Goal: Task Accomplishment & Management: Manage account settings

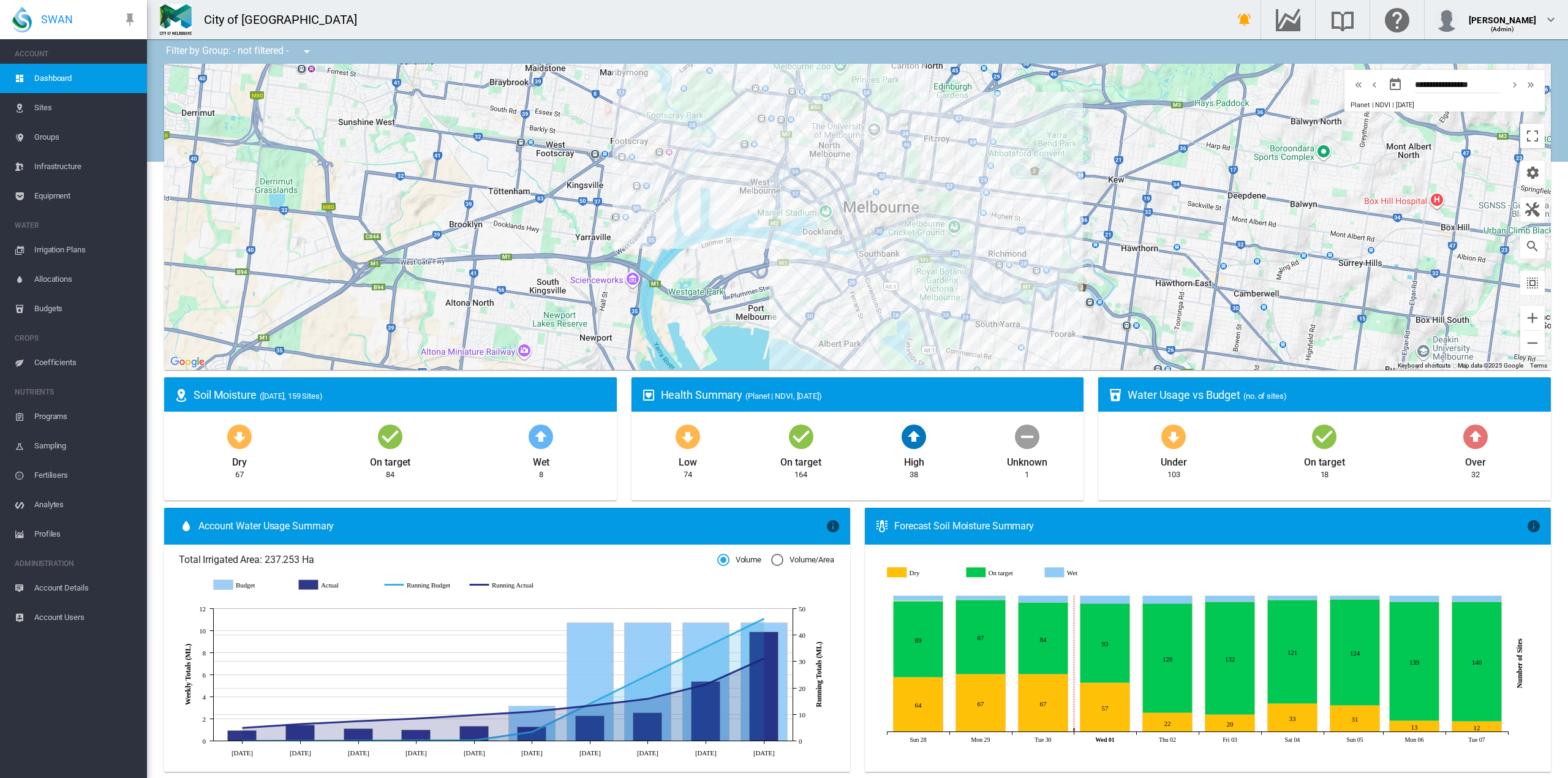
drag, startPoint x: 992, startPoint y: 334, endPoint x: 1005, endPoint y: 289, distance: 46.8
click at [1005, 289] on div at bounding box center [857, 217] width 1387 height 306
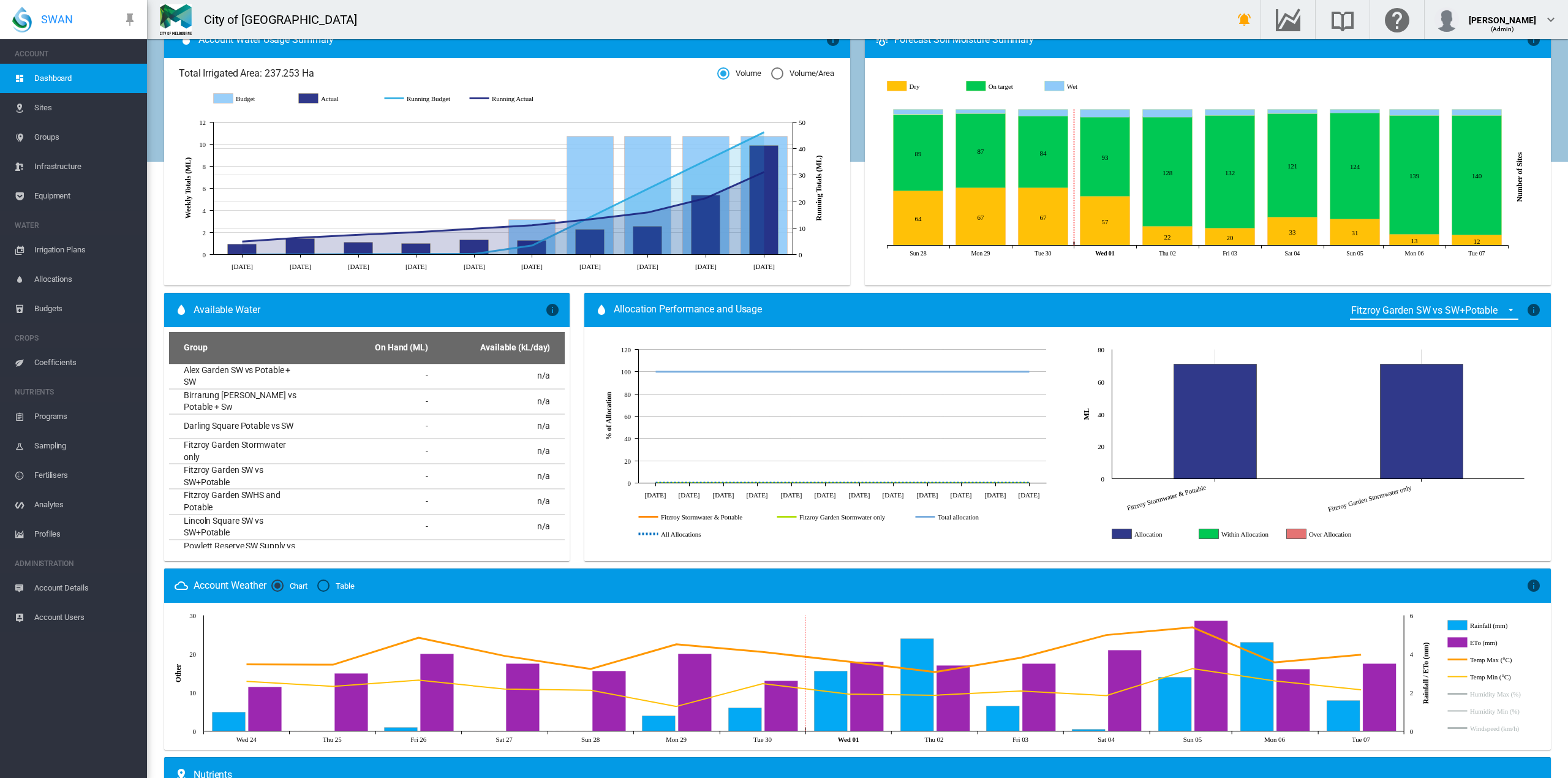
scroll to position [490, 0]
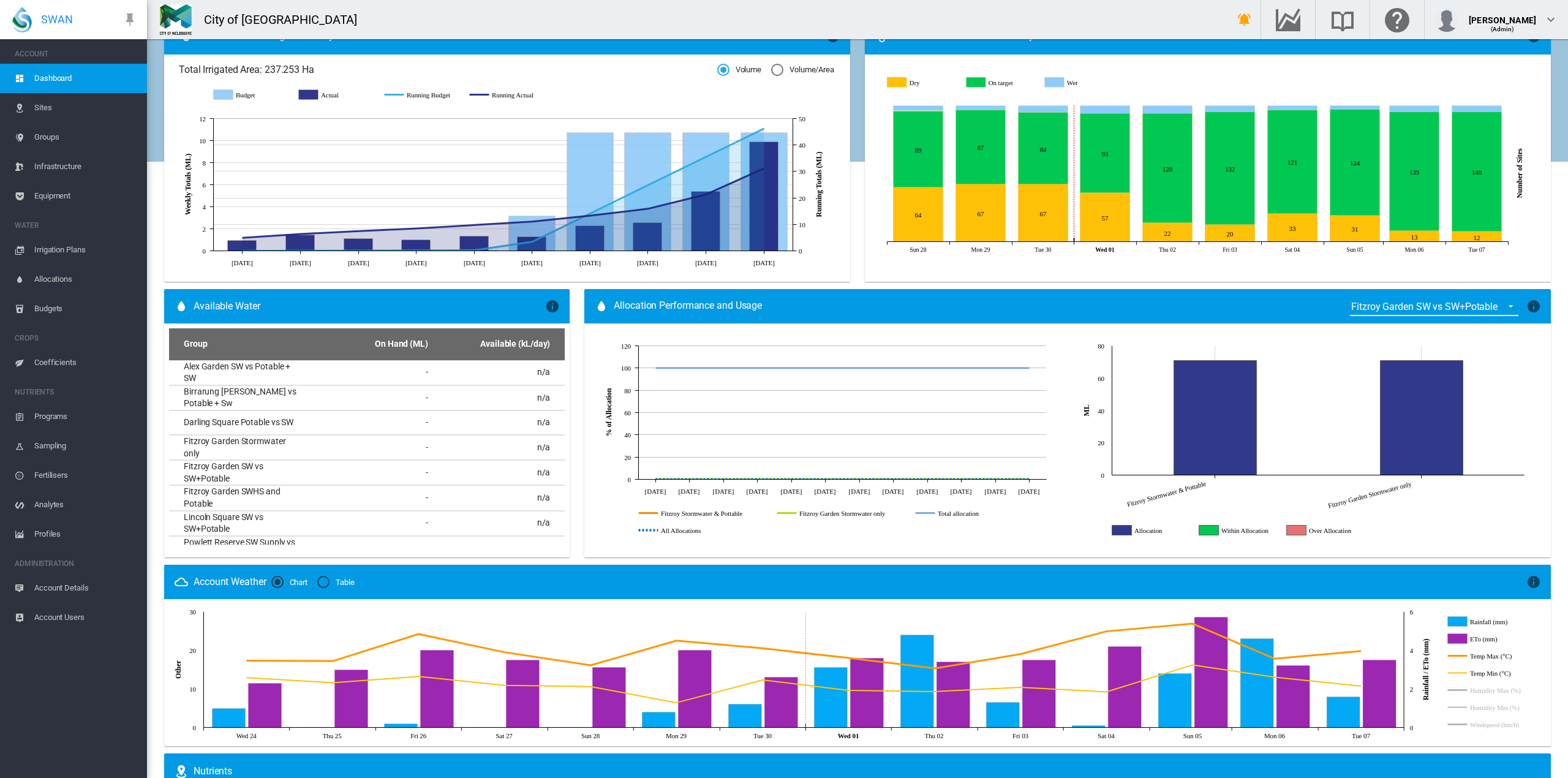
click at [1115, 531] on icon "Allocation" at bounding box center [1122, 530] width 20 height 10
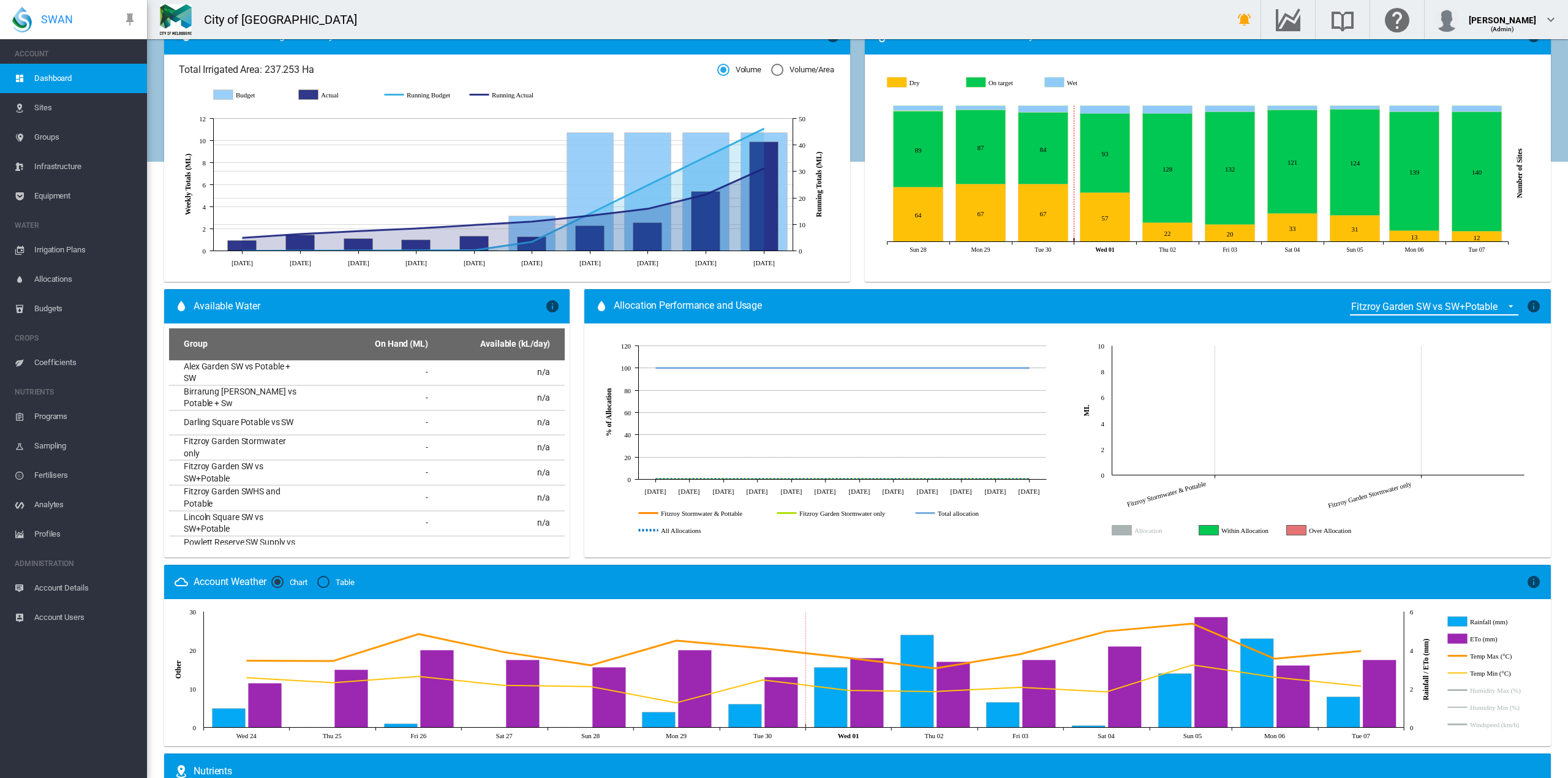
click at [1500, 303] on span "{{'ALLOCATION.SELECT_GROUP' | i18next}}: Fitzroy Garden SW vs SW+Potable" at bounding box center [1507, 305] width 15 height 11
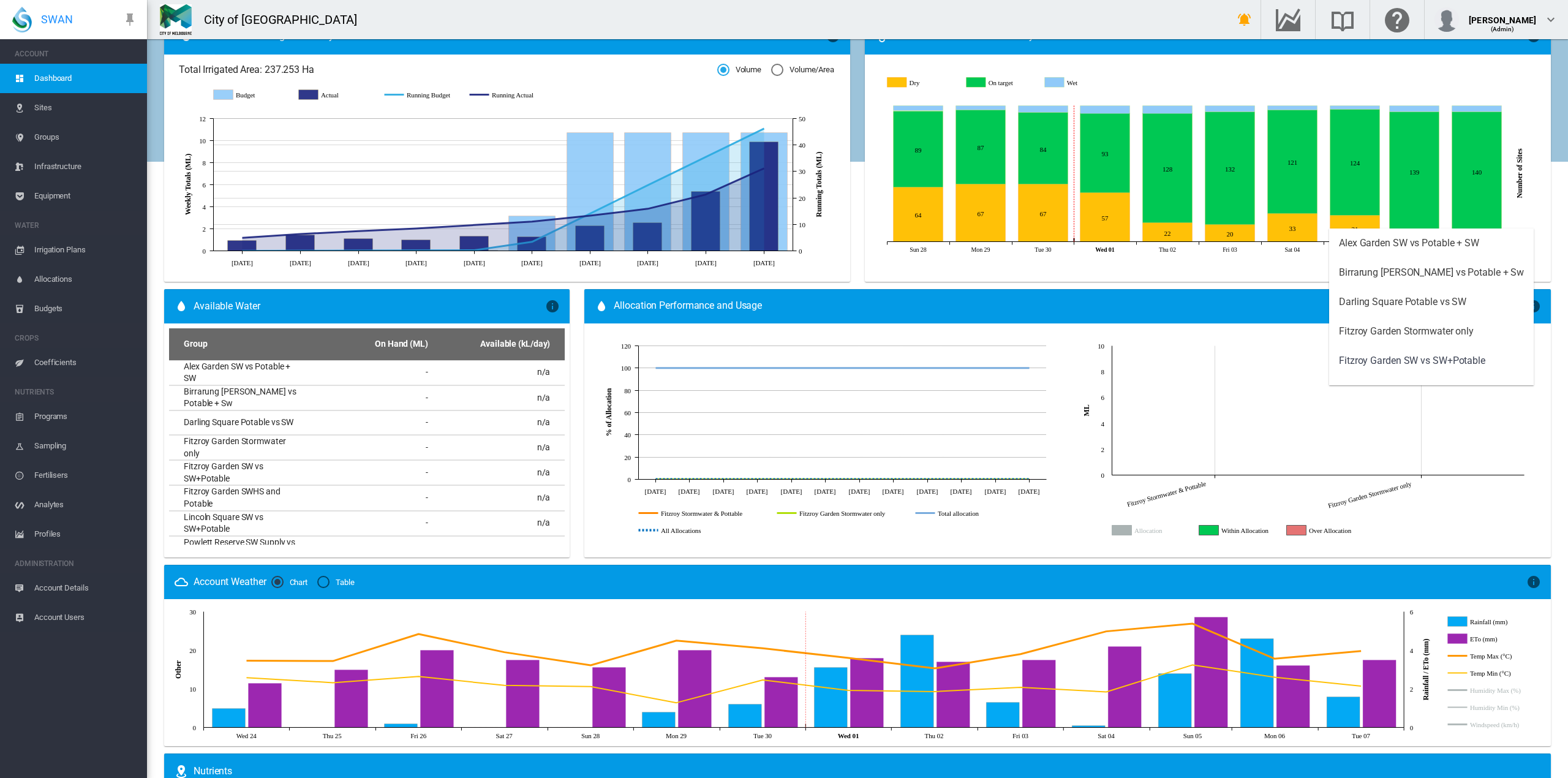
scroll to position [54, 0]
click at [1394, 279] on div "Fitzroy Garden Stormwater only" at bounding box center [1406, 277] width 135 height 14
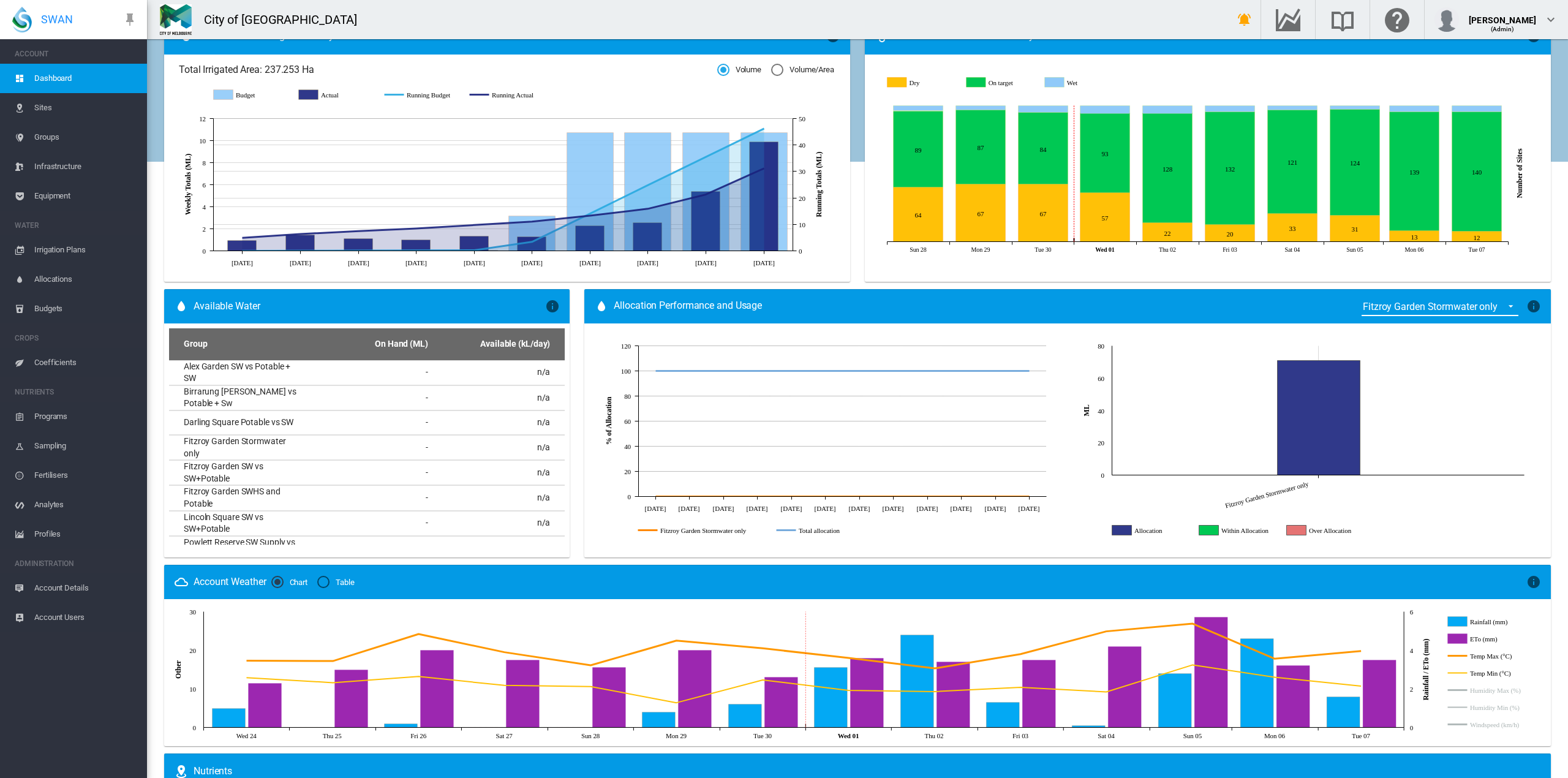
click at [1112, 533] on icon "Allocation" at bounding box center [1122, 530] width 20 height 10
click at [41, 276] on span "Allocations" at bounding box center [85, 279] width 103 height 30
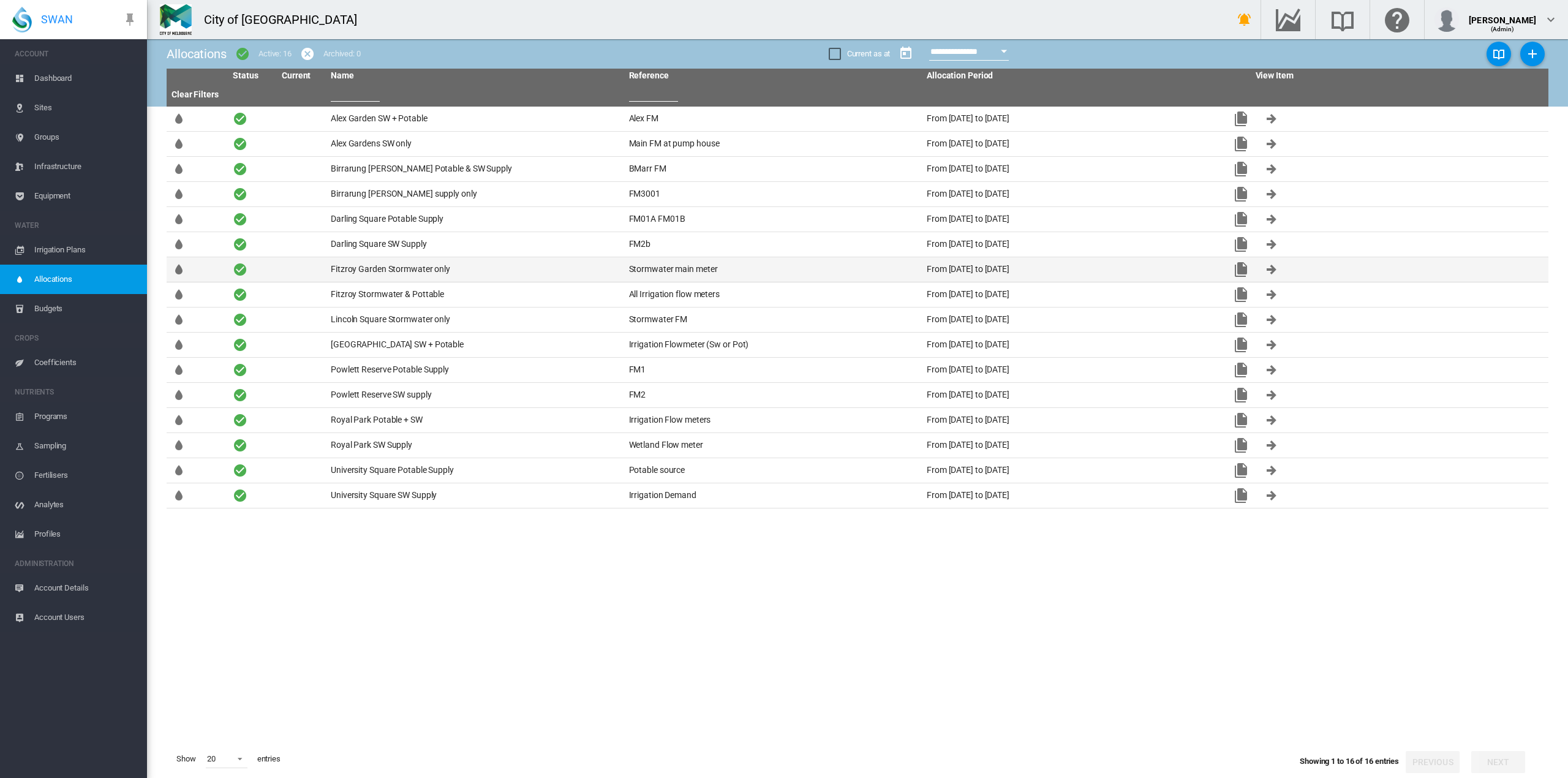
click at [444, 274] on td "Fitzroy Garden Stormwater only" at bounding box center [475, 269] width 298 height 25
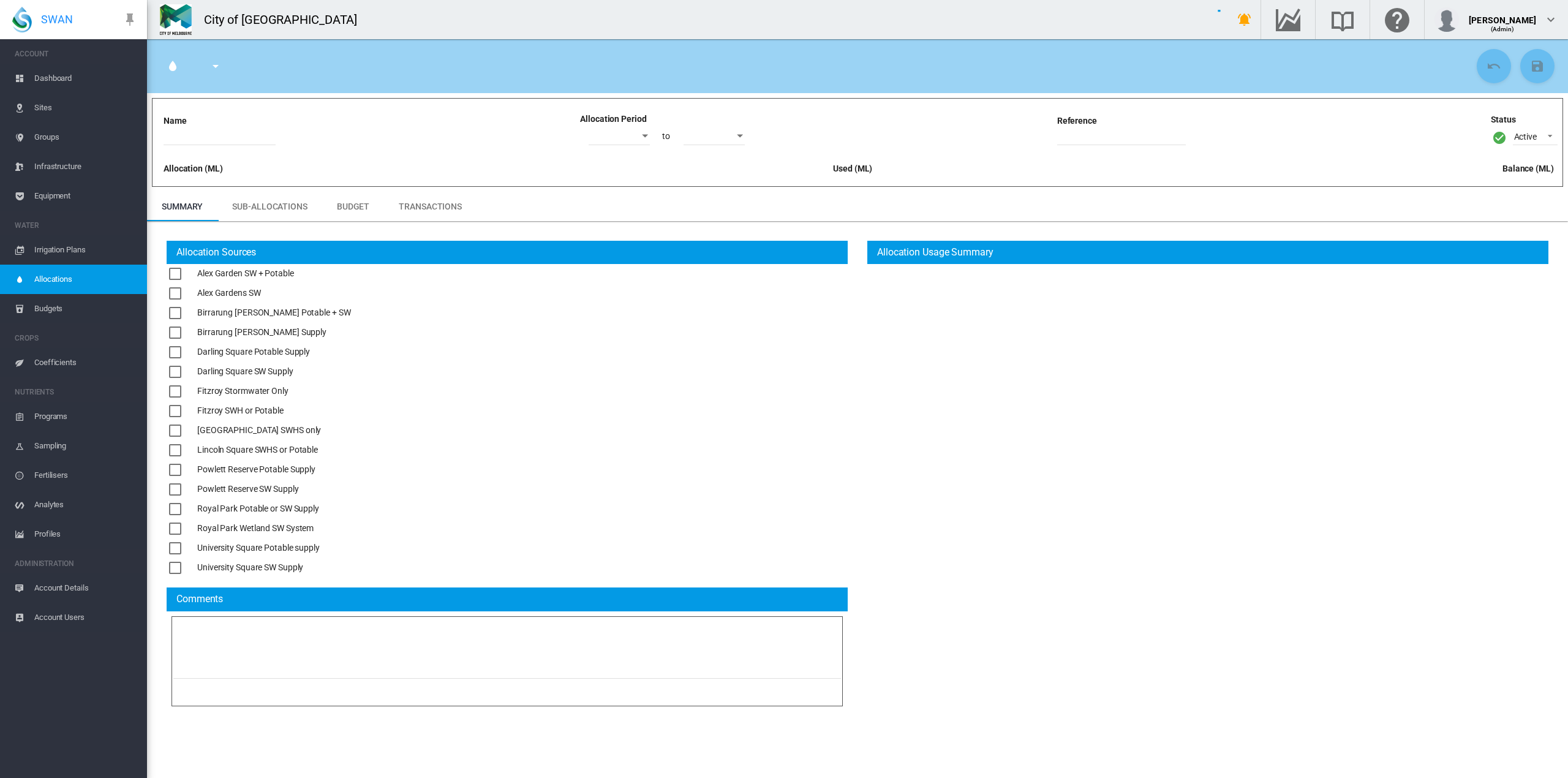
type input "**********"
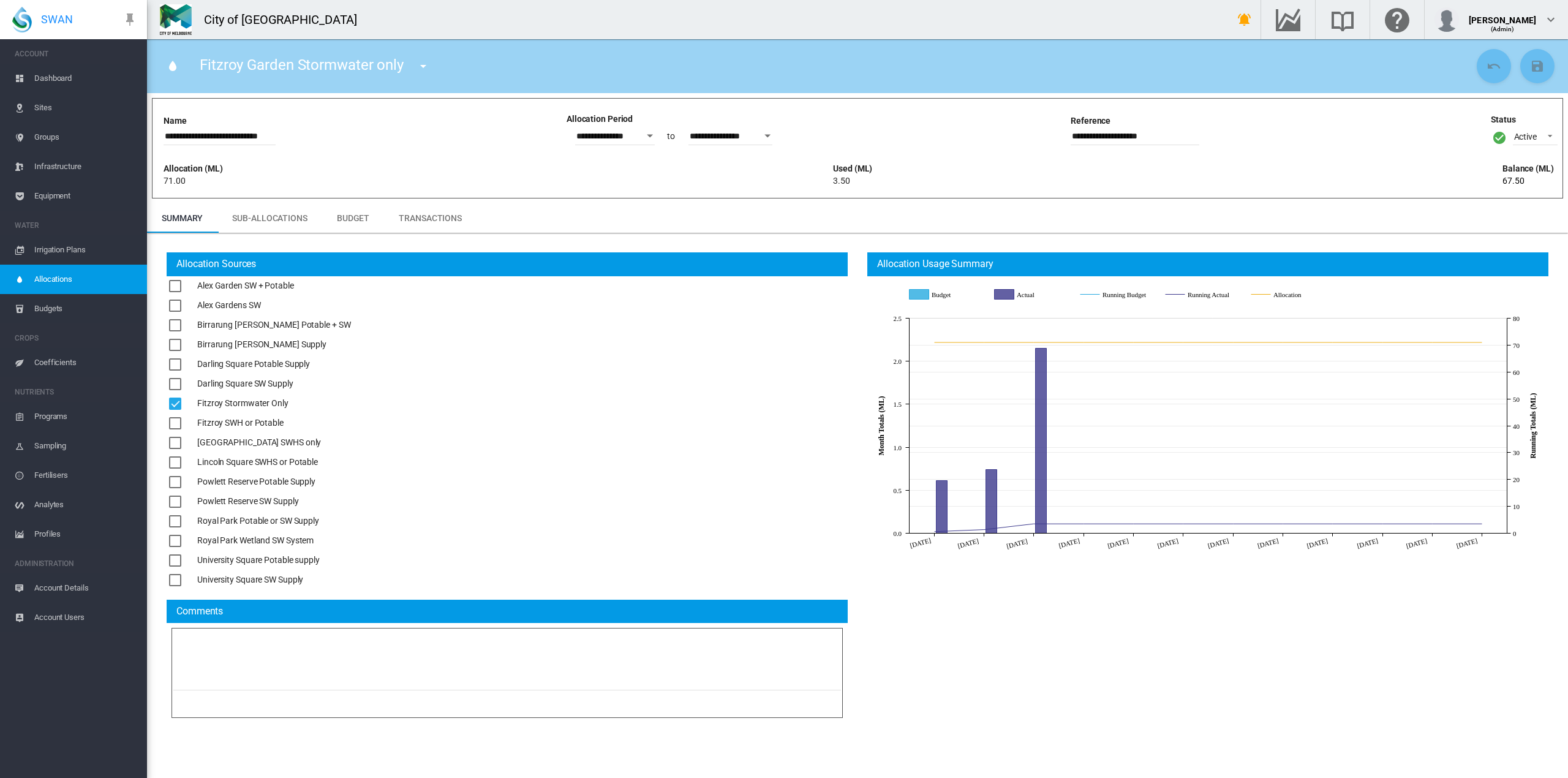
click at [40, 280] on span "Allocations" at bounding box center [85, 279] width 103 height 30
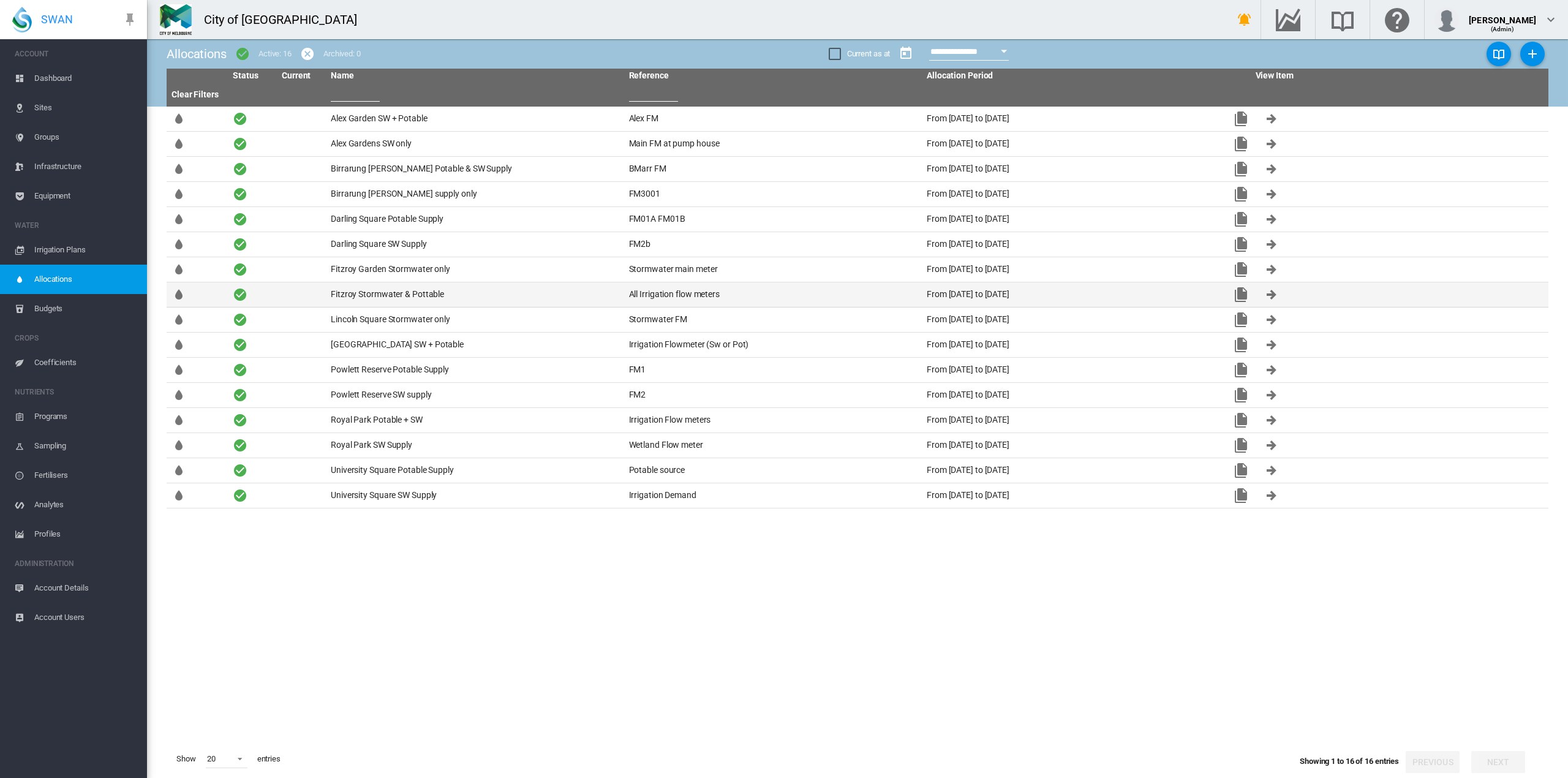
click at [406, 294] on td "Fitzroy Stormwater & Pottable" at bounding box center [475, 295] width 298 height 25
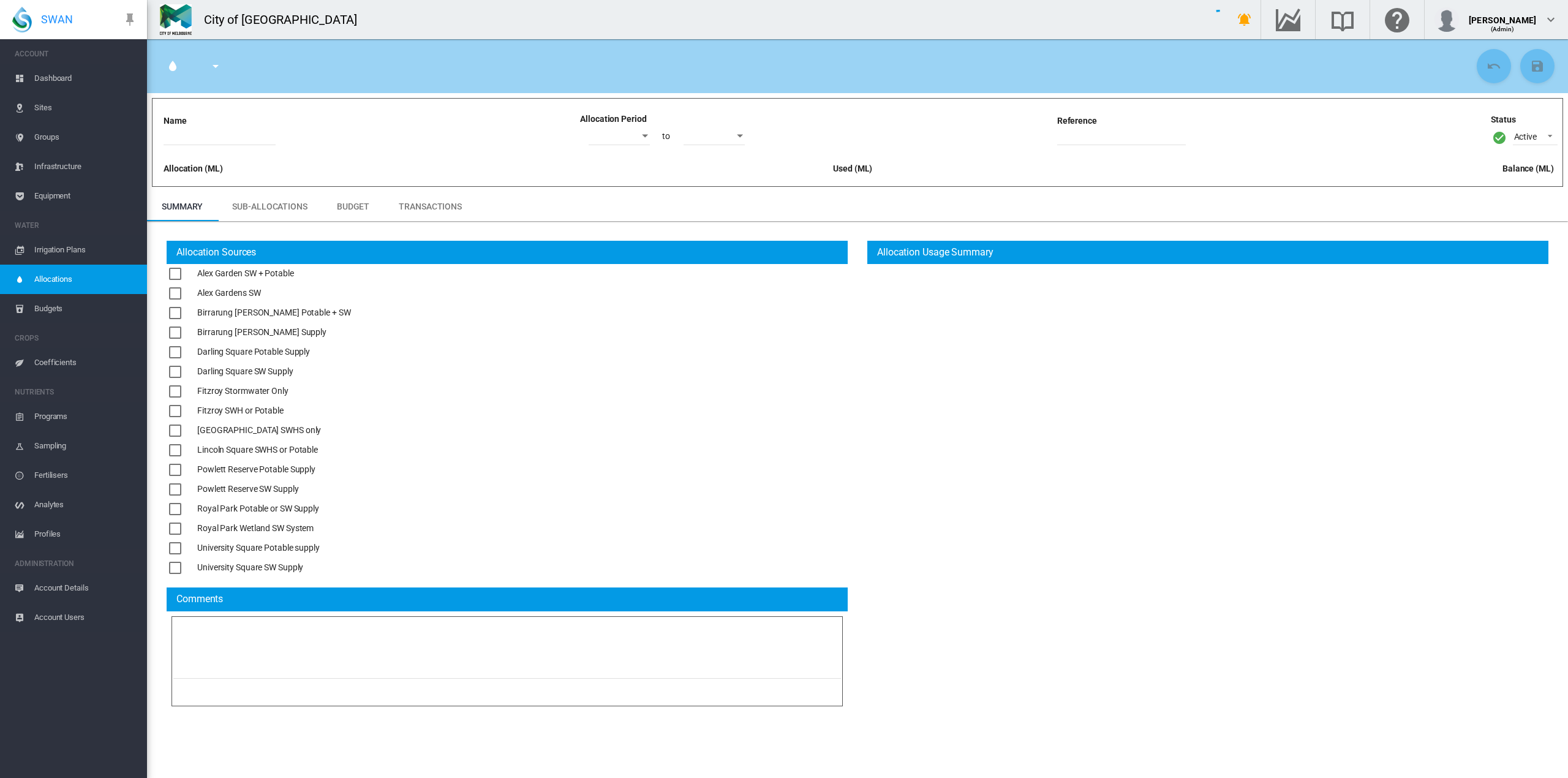
type input "**********"
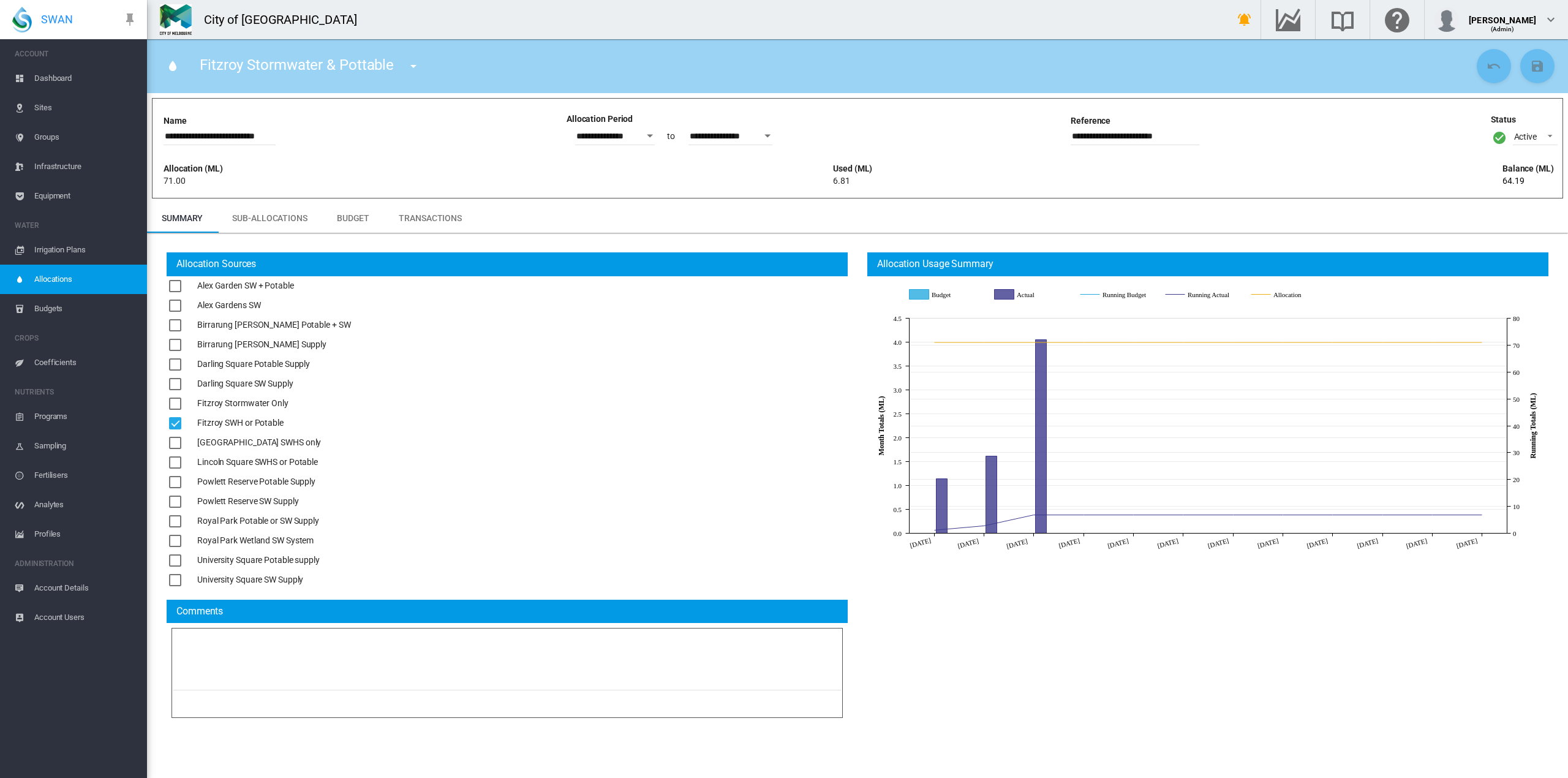
click at [50, 74] on span "Dashboard" at bounding box center [85, 79] width 103 height 30
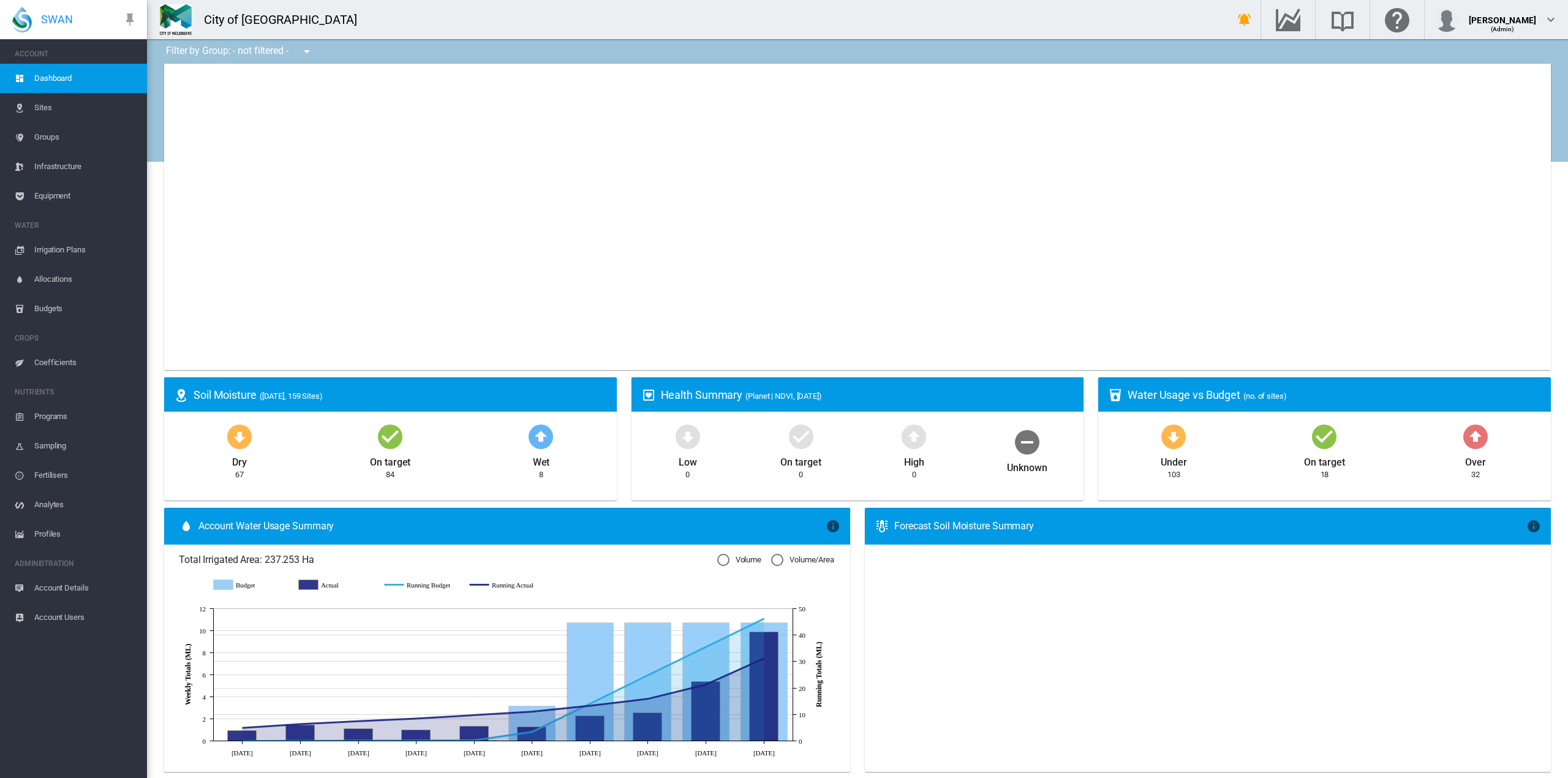
type input "**********"
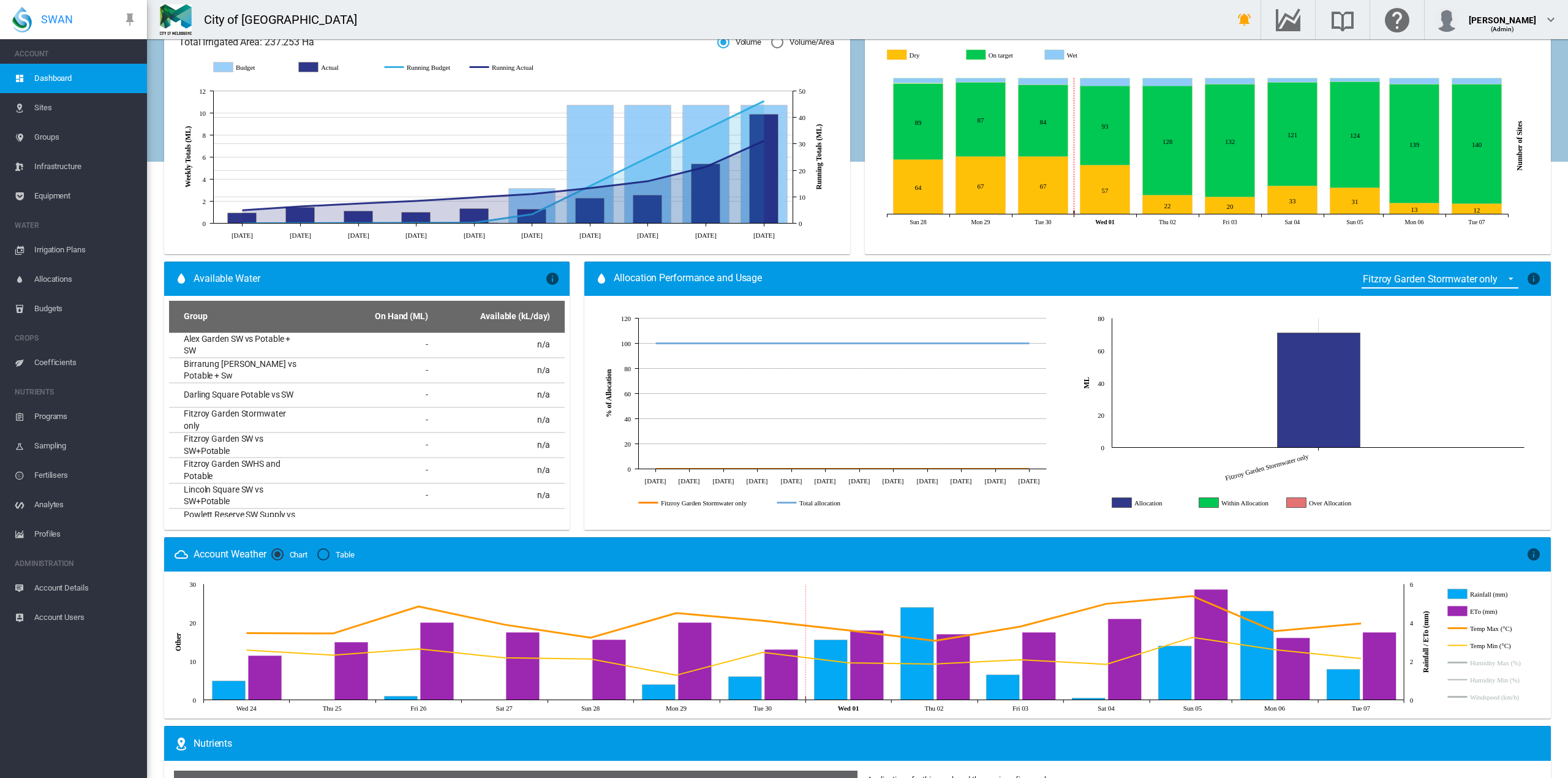
scroll to position [571, 0]
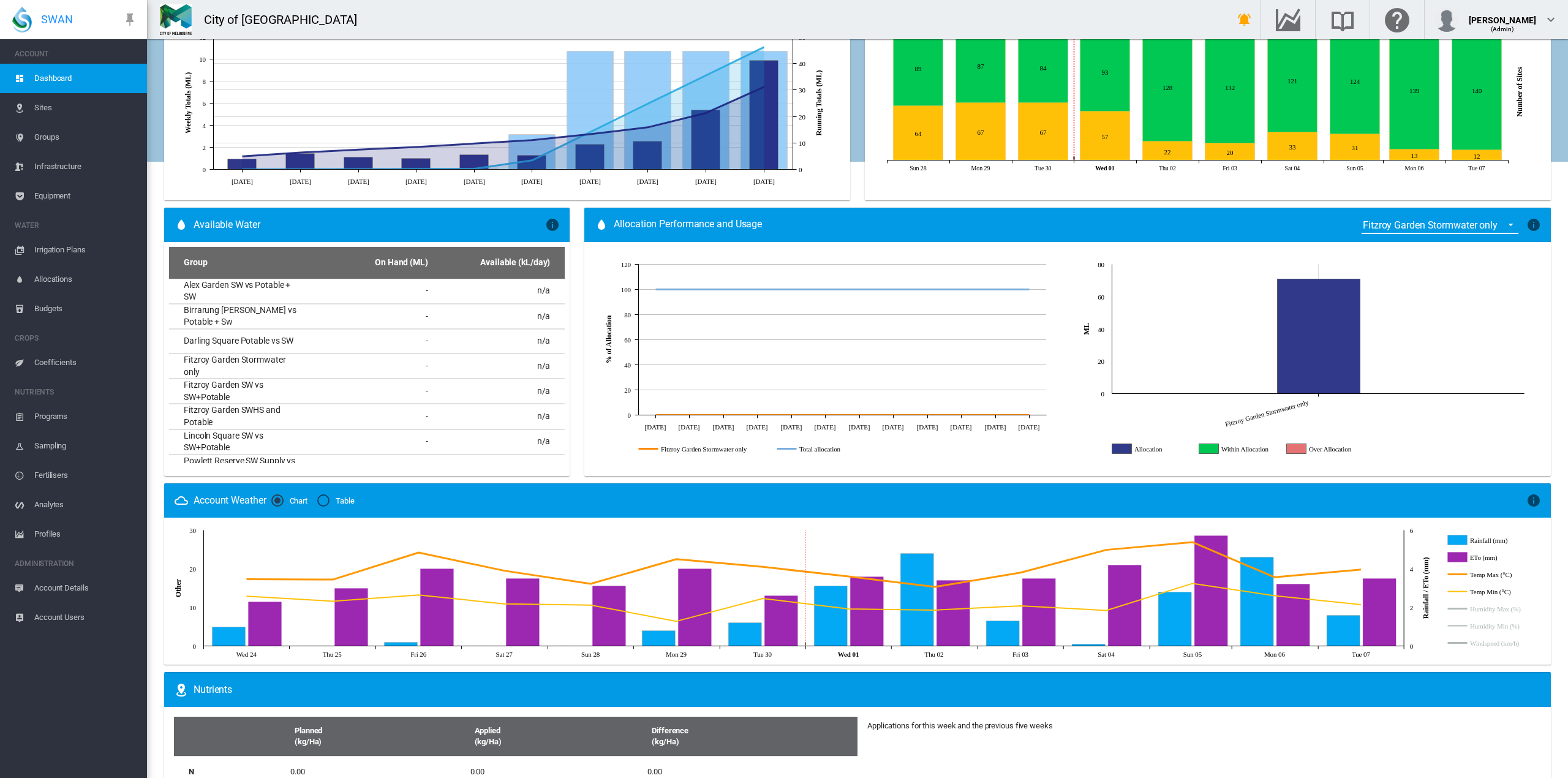
click at [1500, 221] on span "{{'ALLOCATION.SELECT_GROUP' | i18next}}: Fitzroy Garden Stormwater only" at bounding box center [1507, 224] width 15 height 11
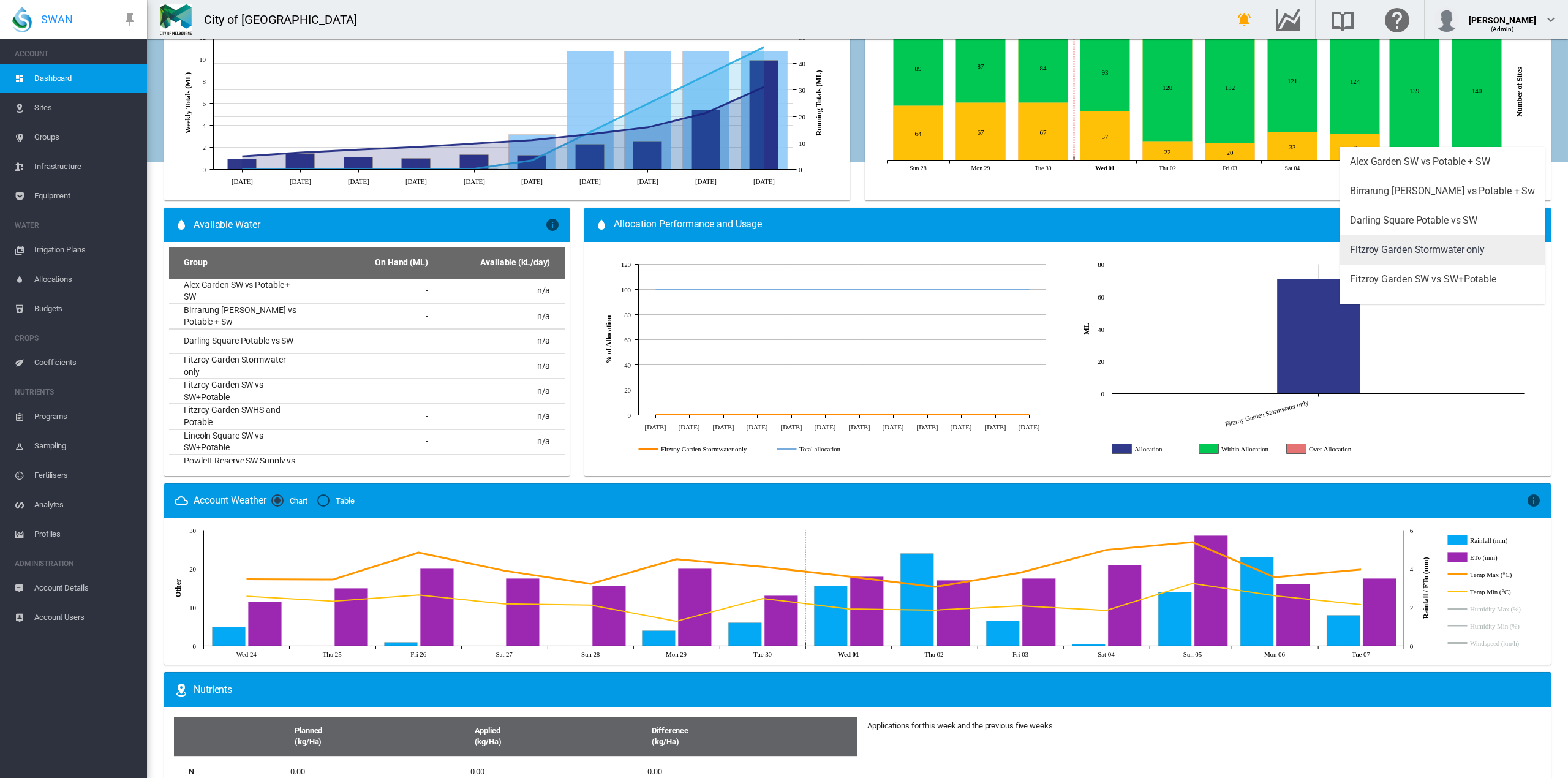
scroll to position [25, 0]
click at [1475, 248] on div "Fitzroy Garden SW vs SW+Potable" at bounding box center [1423, 255] width 146 height 14
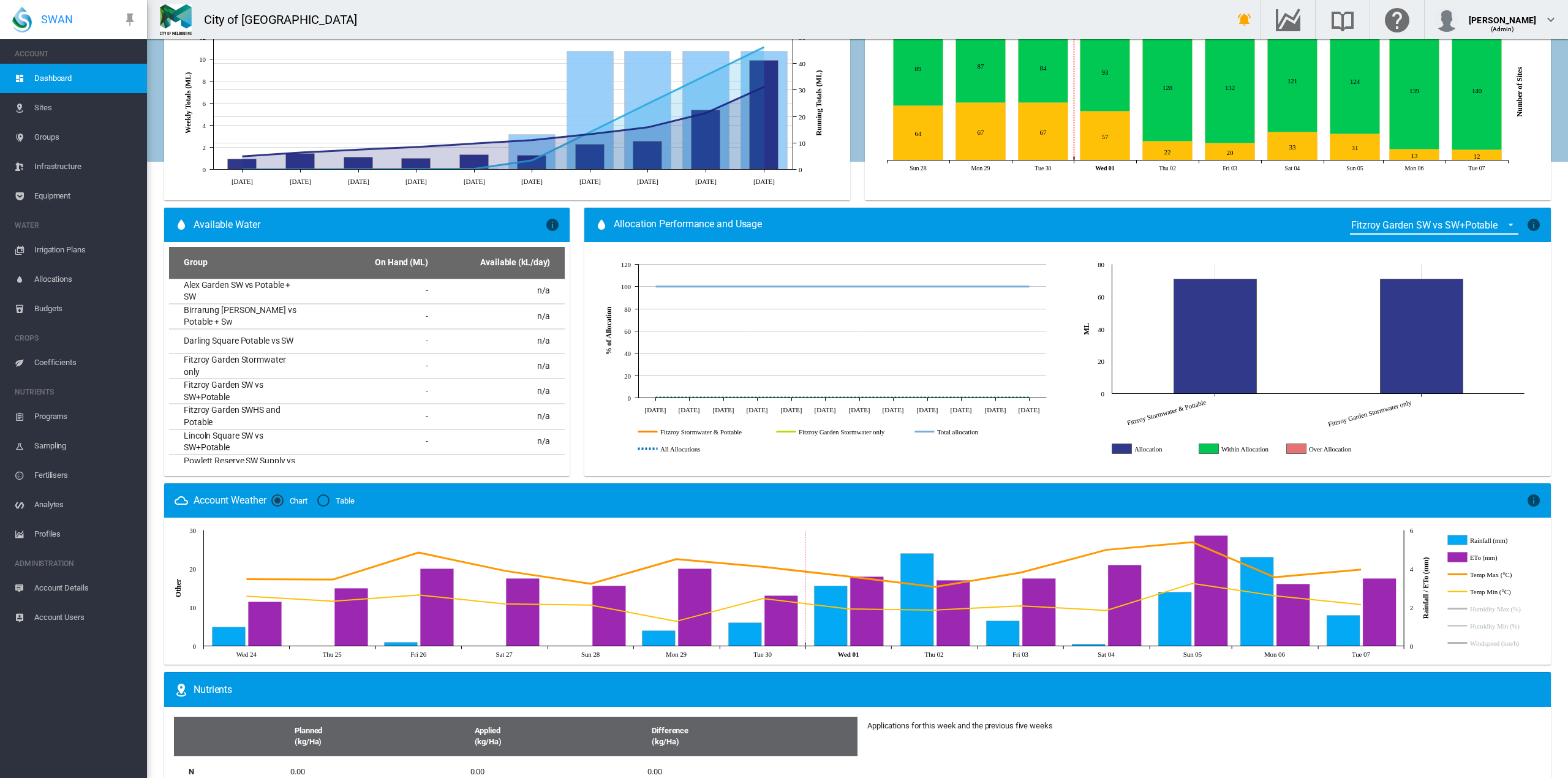
click at [1115, 451] on icon "Allocation" at bounding box center [1122, 448] width 20 height 10
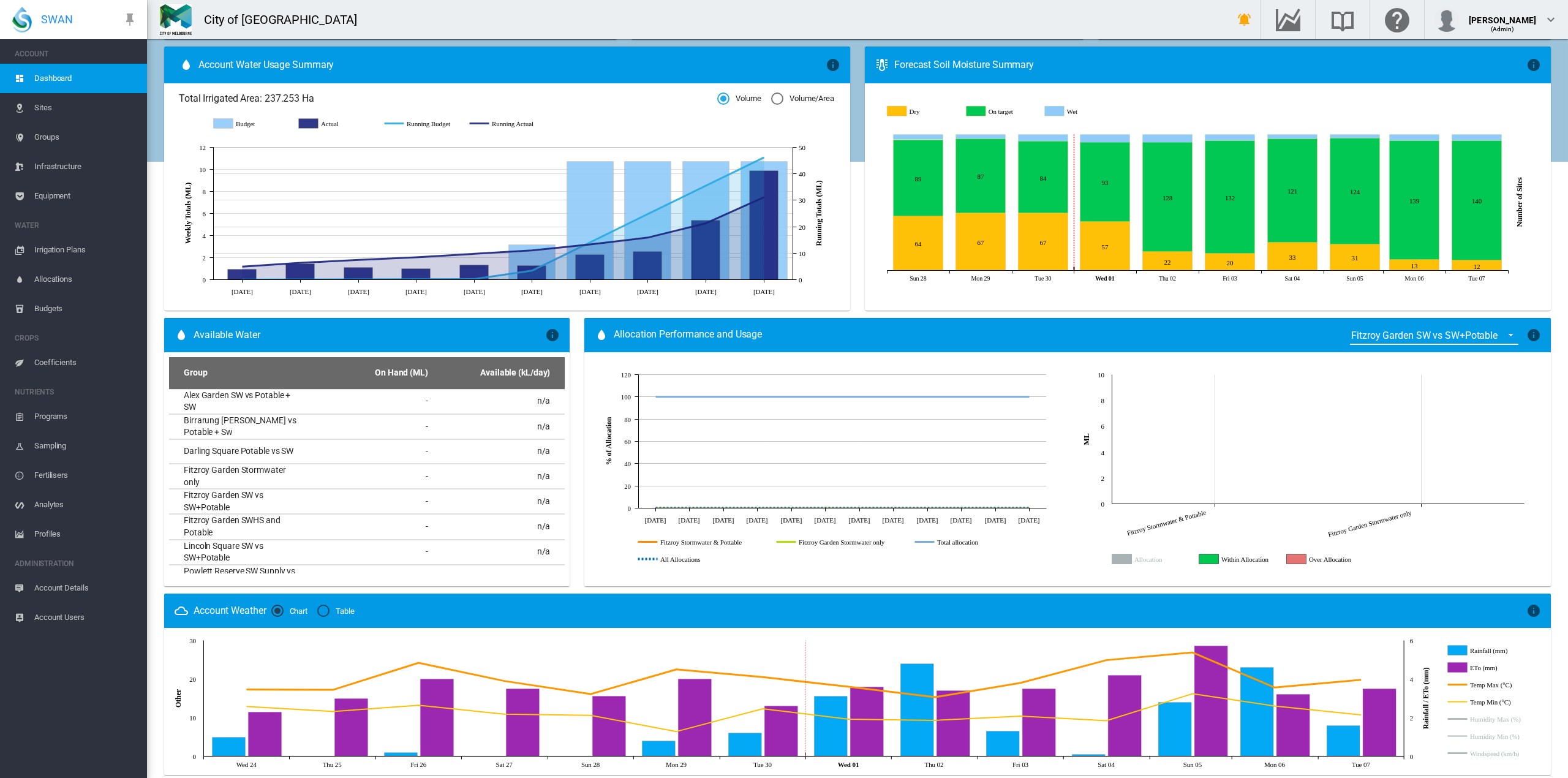
scroll to position [490, 0]
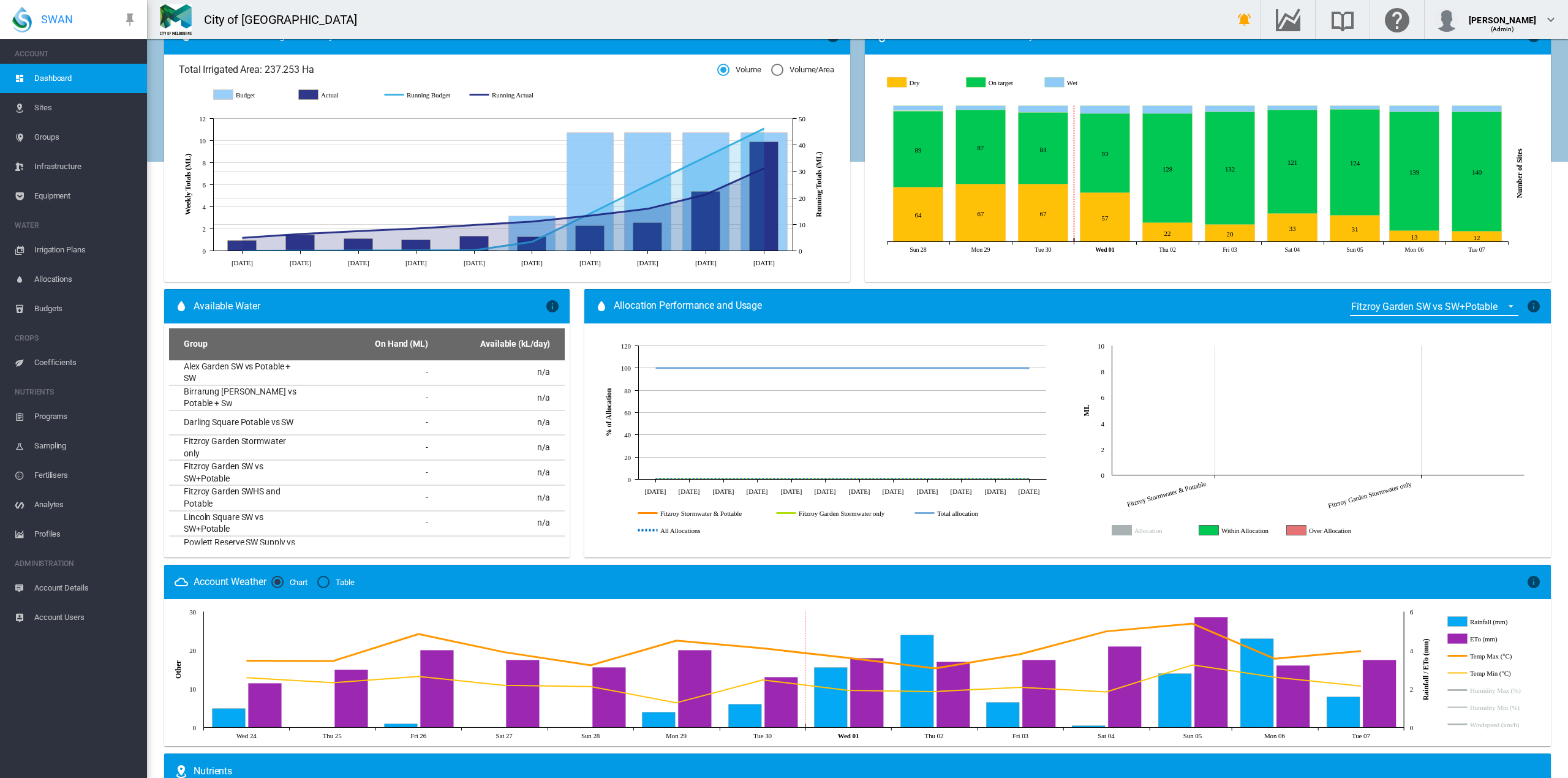
click at [1203, 532] on icon "Within Allocation" at bounding box center [1209, 530] width 20 height 10
click at [1184, 531] on icon "Within Allocation" at bounding box center [1193, 530] width 20 height 10
click at [1288, 529] on icon "Over Allocation" at bounding box center [1296, 530] width 20 height 10
click at [1120, 528] on icon "Allocation" at bounding box center [1122, 530] width 20 height 10
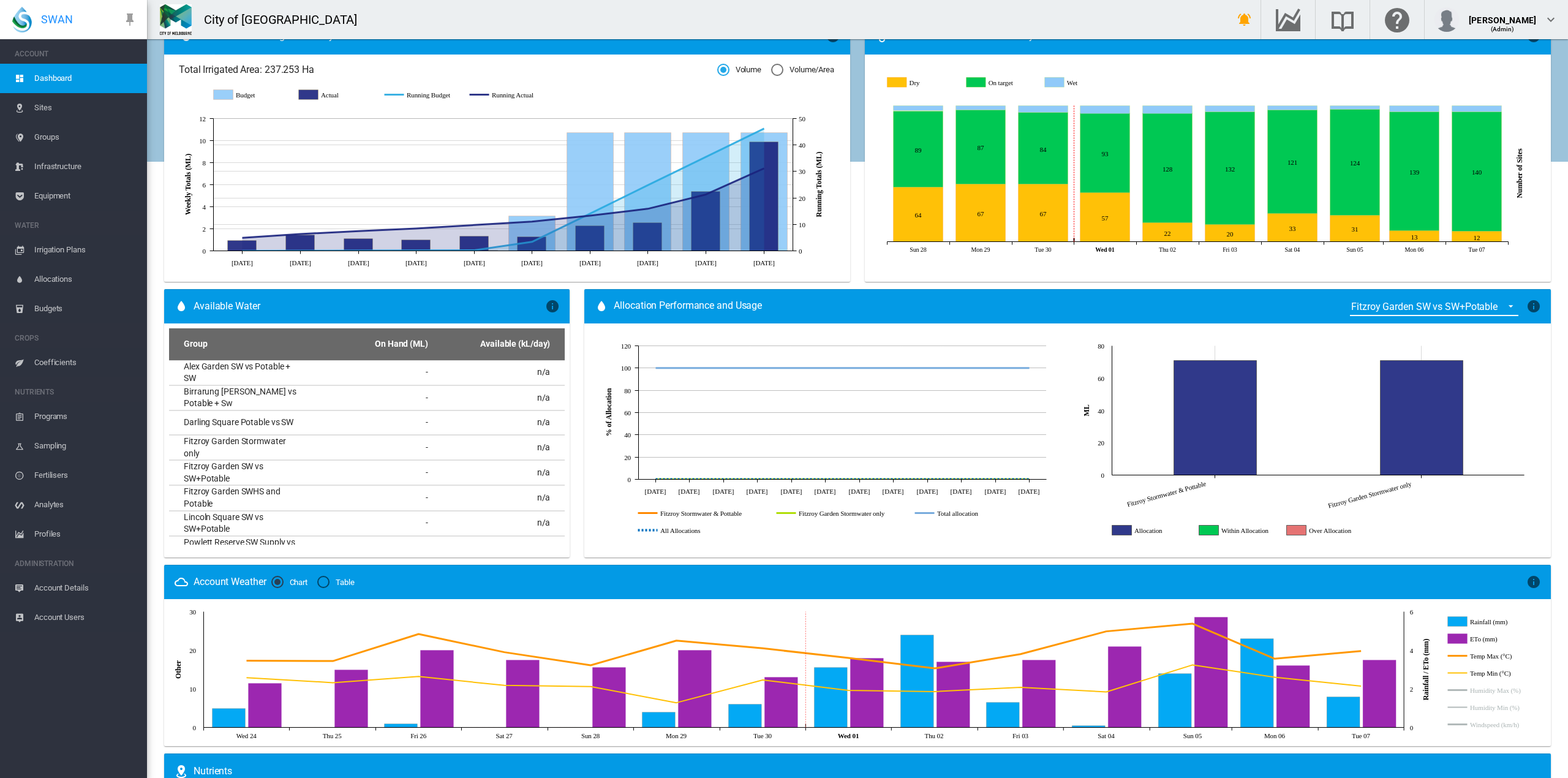
click at [1120, 528] on icon "Allocation" at bounding box center [1122, 530] width 20 height 10
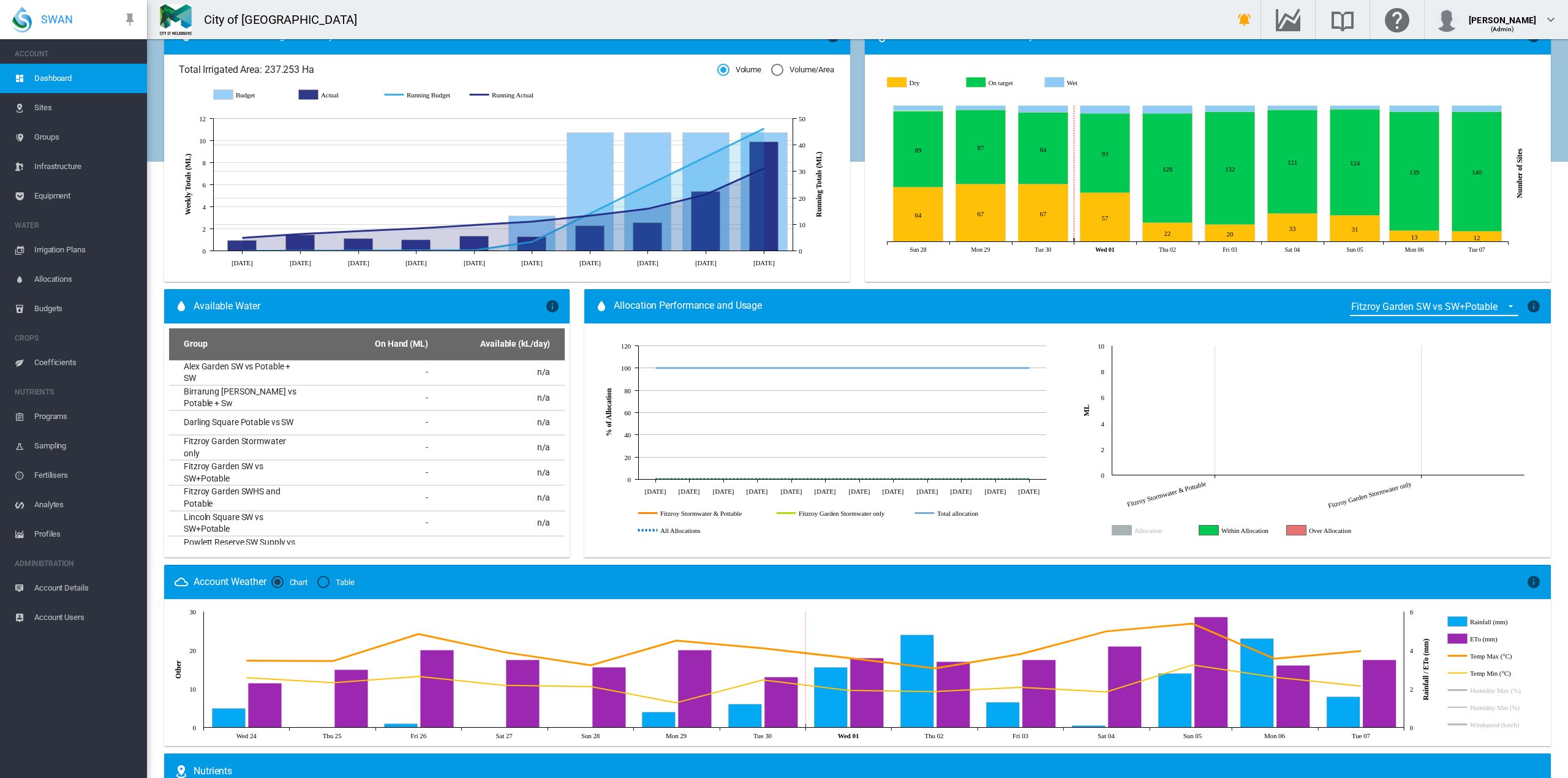
click at [1117, 529] on icon "Allocation" at bounding box center [1122, 530] width 20 height 10
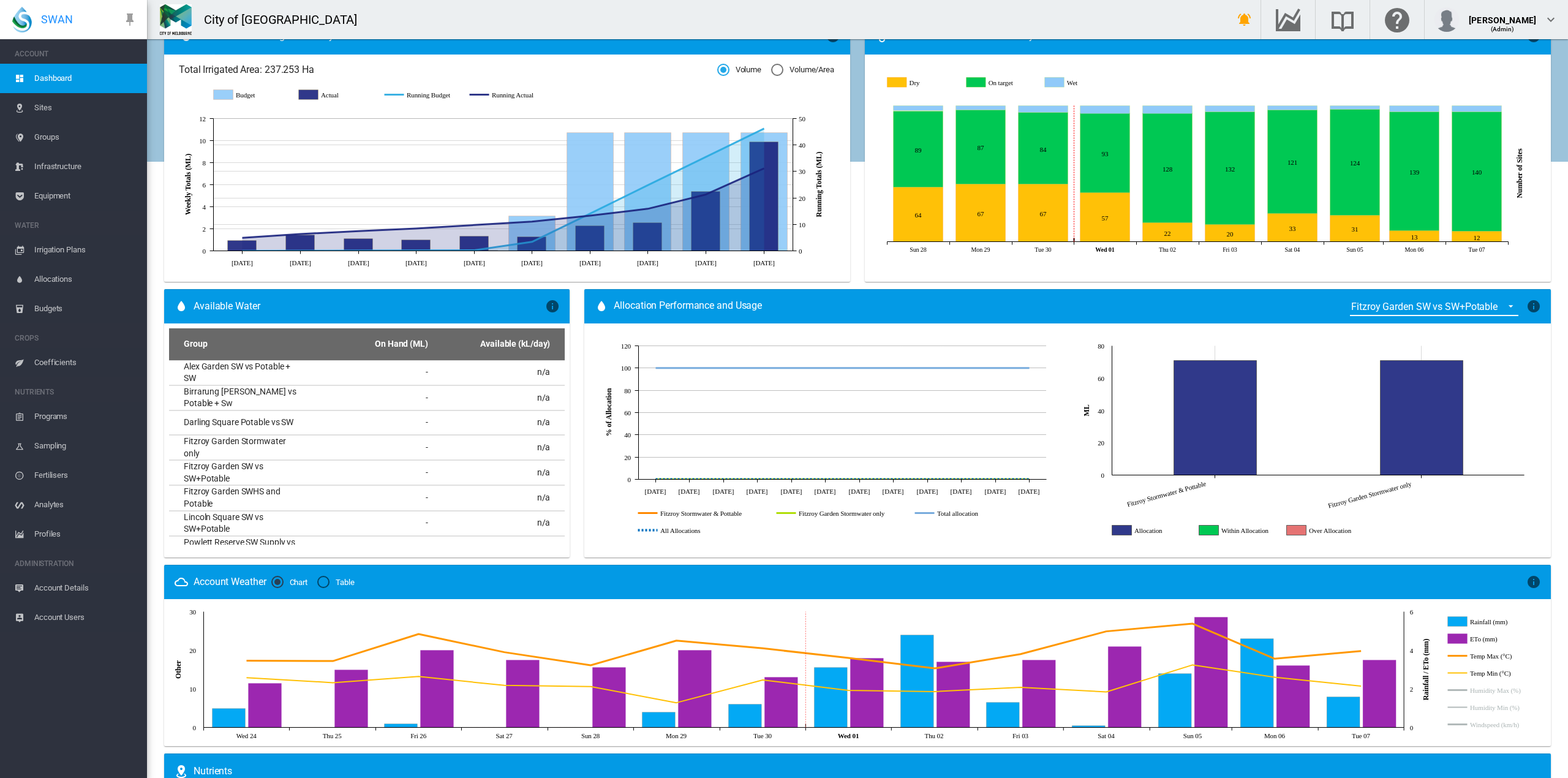
click at [1117, 529] on icon "Allocation" at bounding box center [1122, 530] width 20 height 10
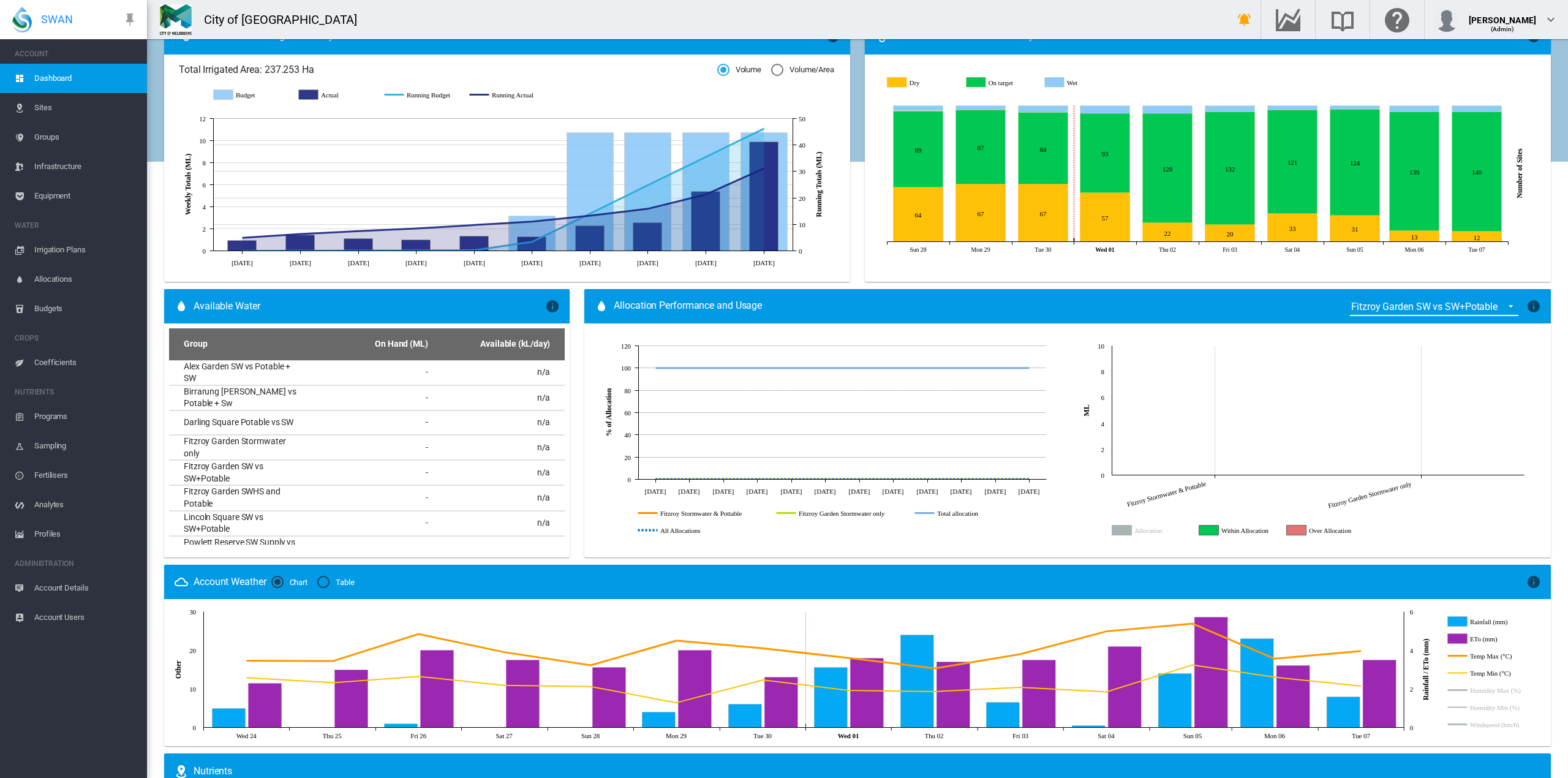
click at [1117, 529] on icon "Allocation" at bounding box center [1122, 530] width 20 height 10
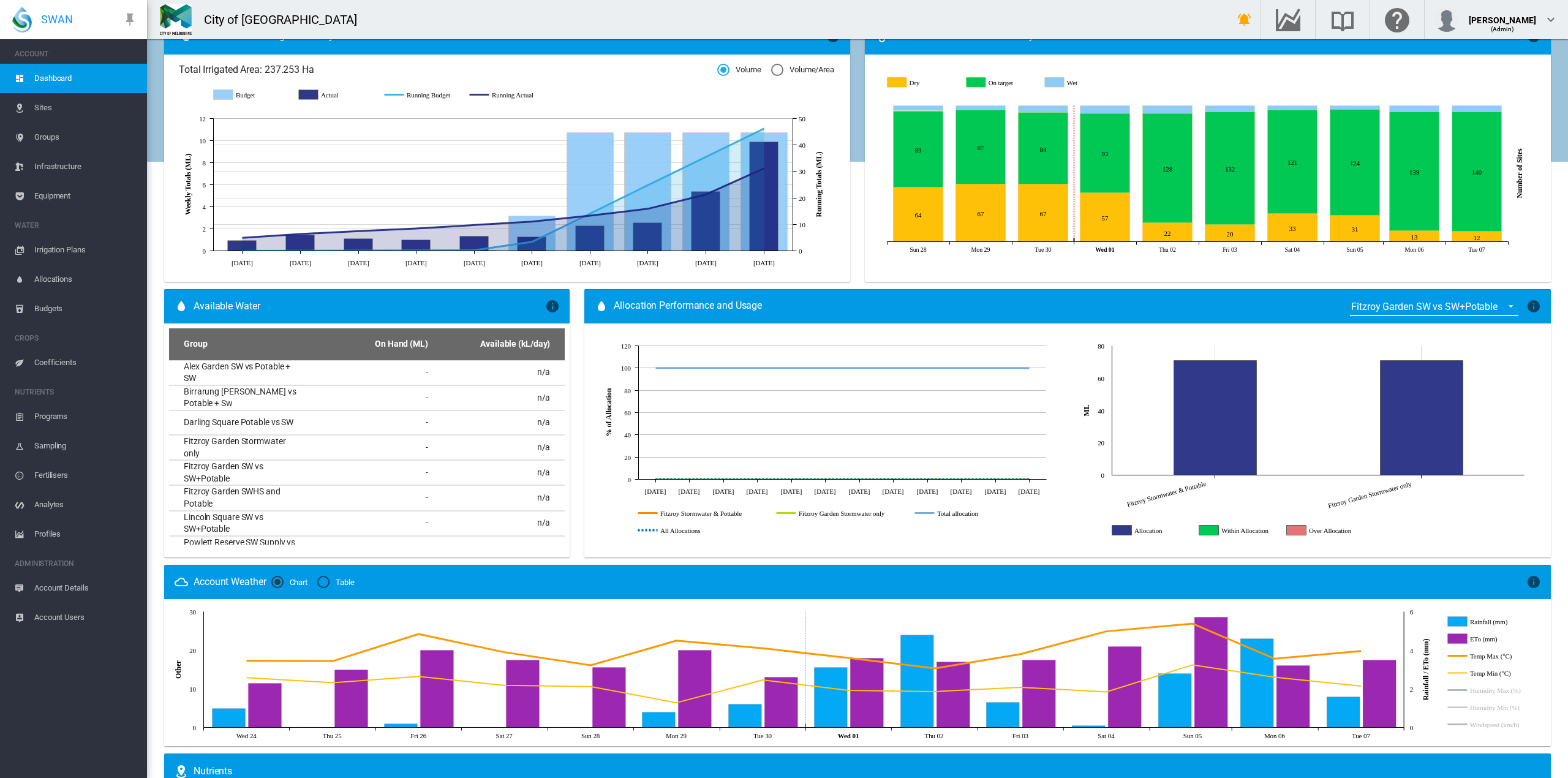
click at [1117, 529] on icon "Allocation" at bounding box center [1122, 530] width 20 height 10
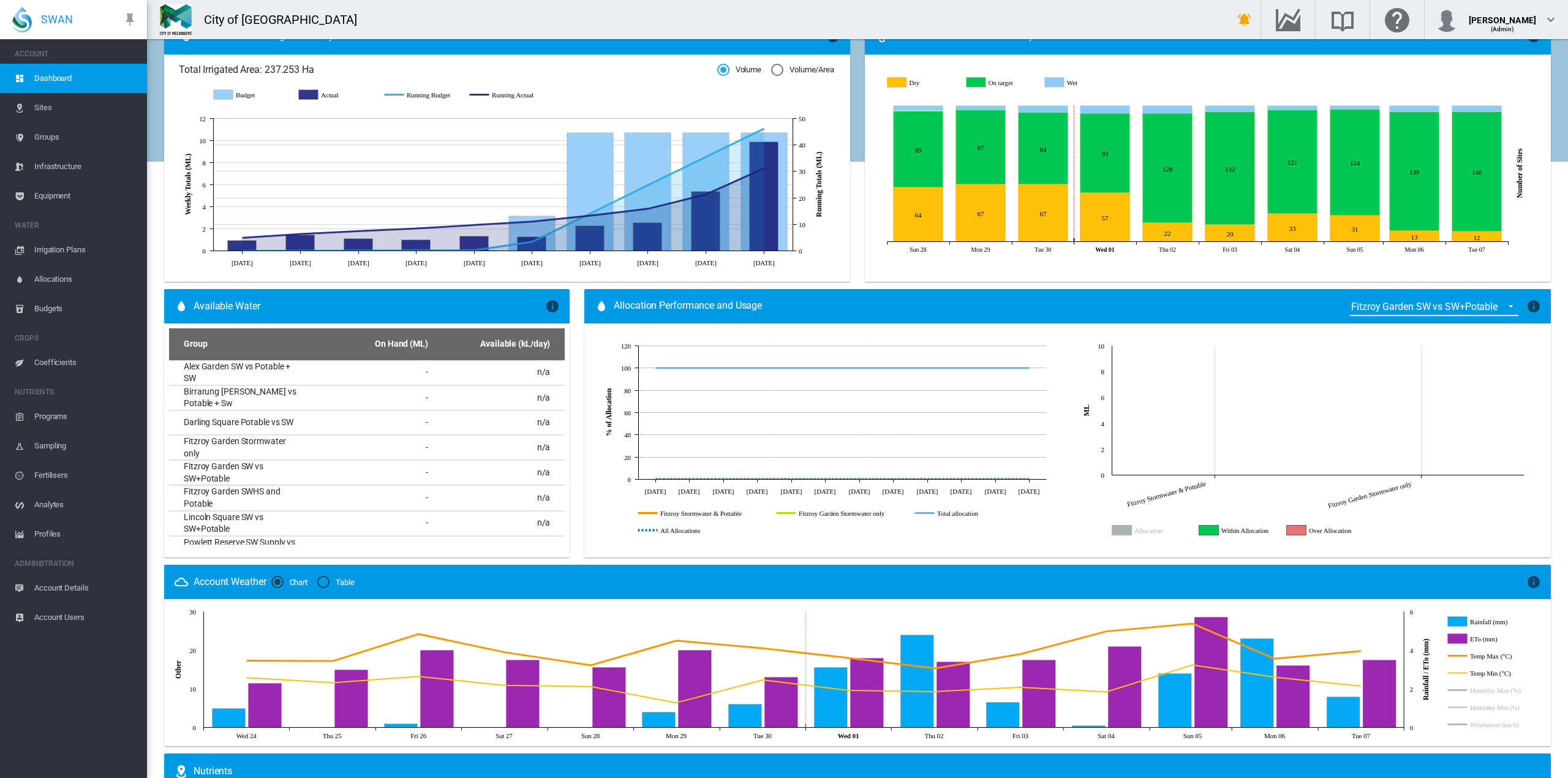
click at [1117, 529] on icon "Allocation" at bounding box center [1122, 530] width 20 height 10
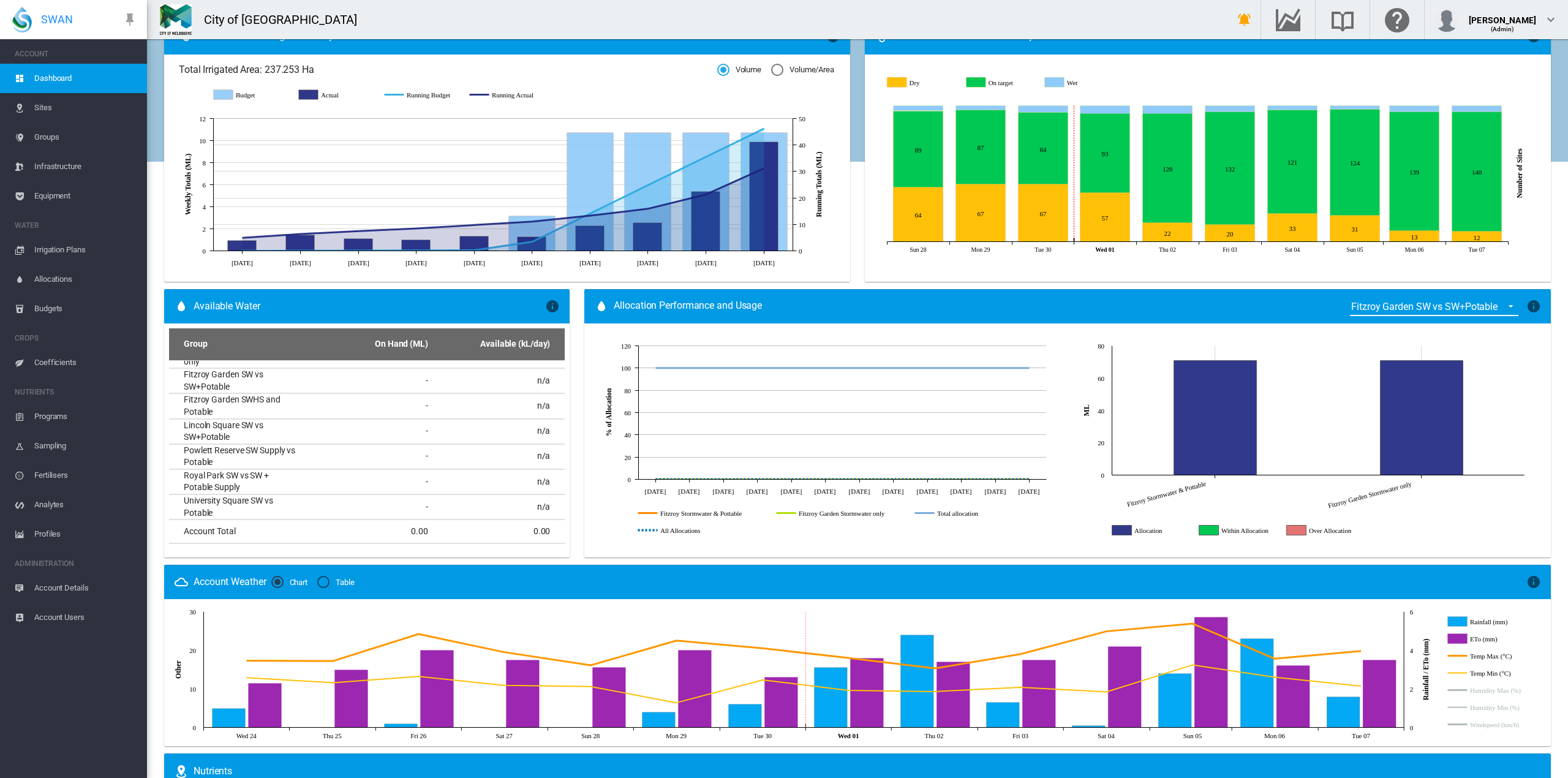
scroll to position [0, 0]
drag, startPoint x: 647, startPoint y: 306, endPoint x: 662, endPoint y: 309, distance: 15.3
click at [648, 306] on span "Allocation Performance and Usage" at bounding box center [687, 306] width 148 height 15
click at [1369, 311] on div "Fitzroy Garden SW vs SW+Potable" at bounding box center [1424, 306] width 146 height 12
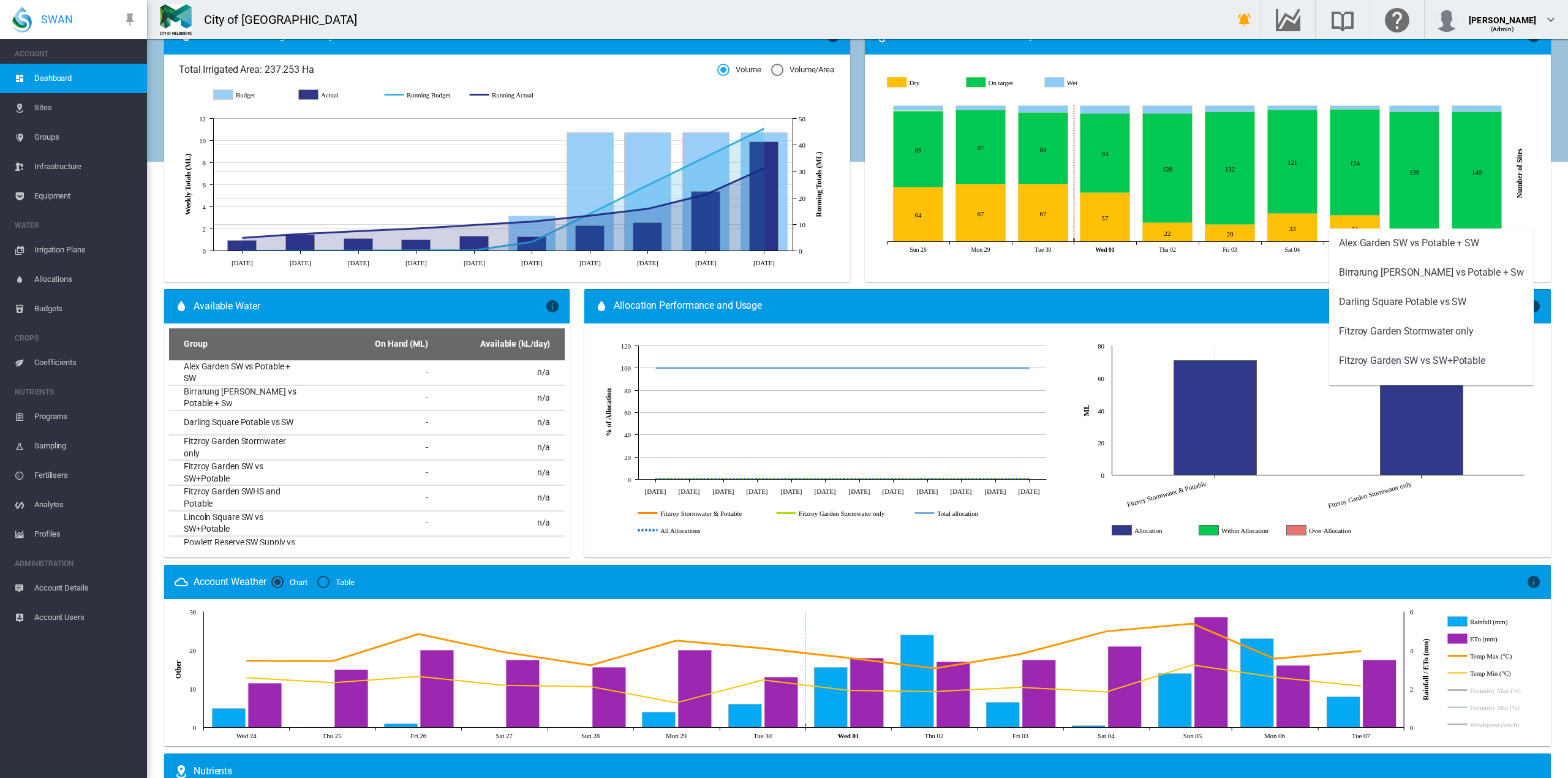
scroll to position [54, 0]
click at [1171, 308] on md-backdrop at bounding box center [784, 389] width 1568 height 778
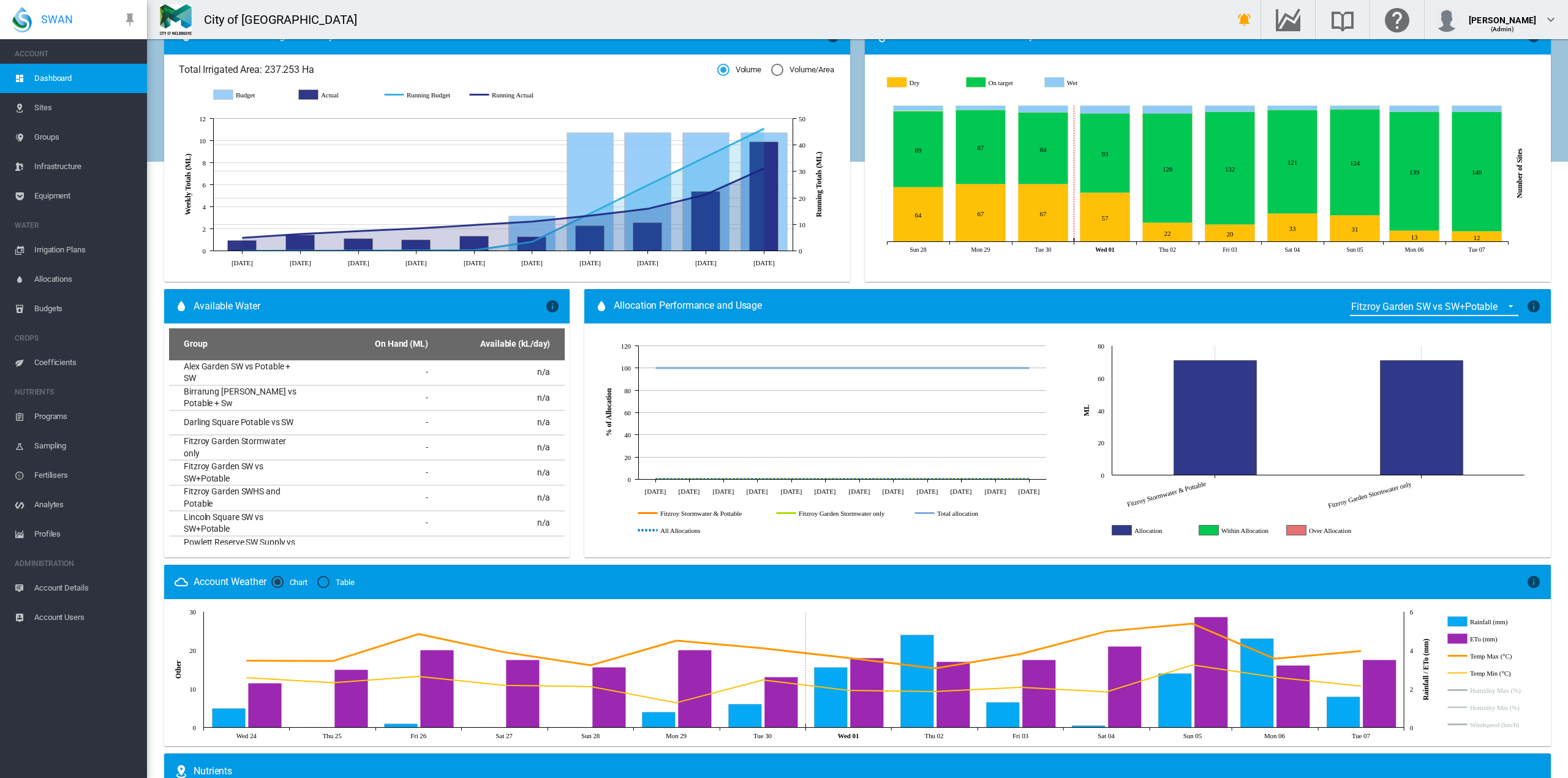
click at [55, 140] on span "Groups" at bounding box center [85, 137] width 103 height 30
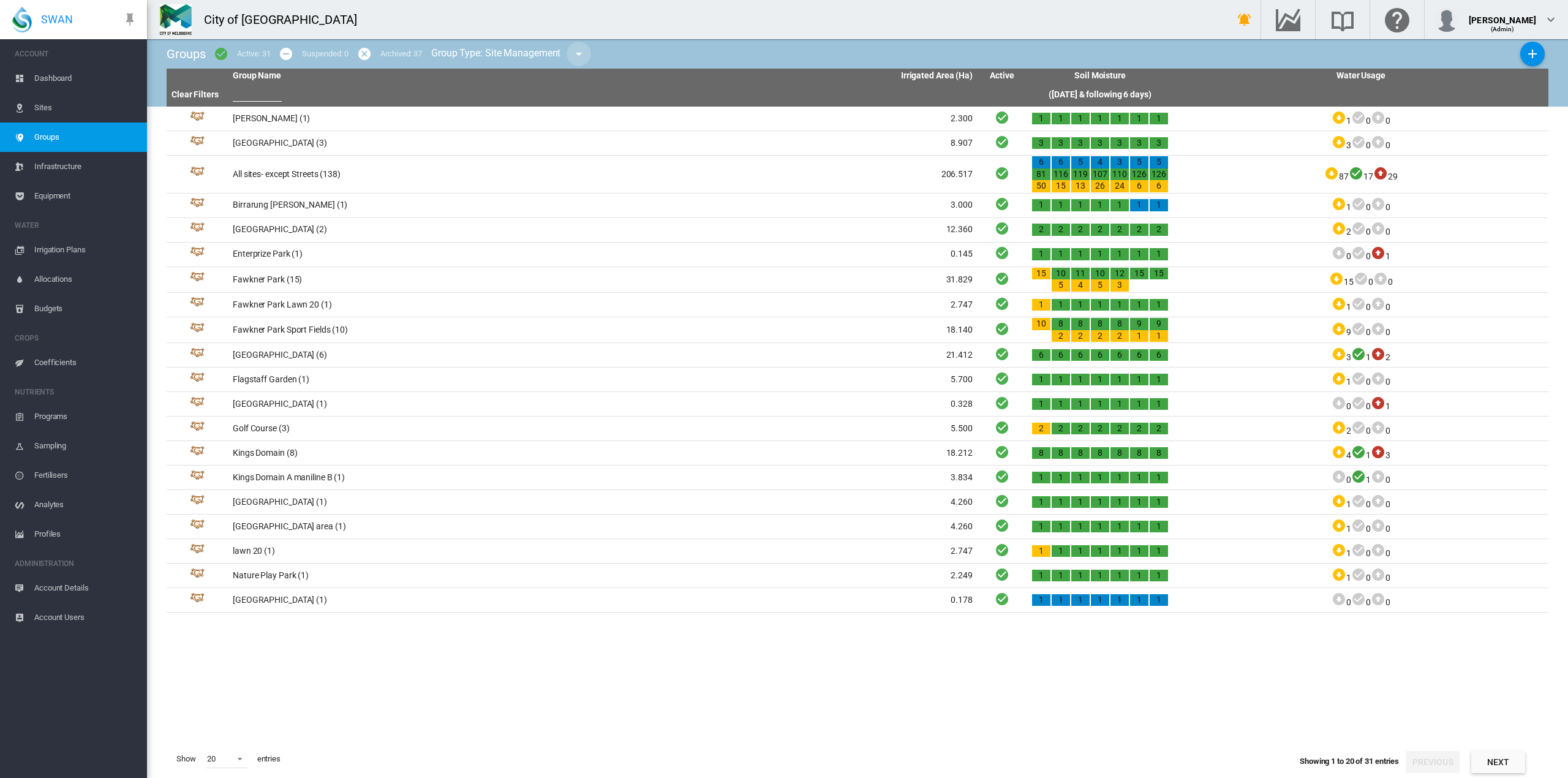
click at [577, 52] on md-icon "icon-menu-down" at bounding box center [579, 54] width 15 height 15
click at [605, 91] on span "Water Supply Management" at bounding box center [650, 93] width 111 height 11
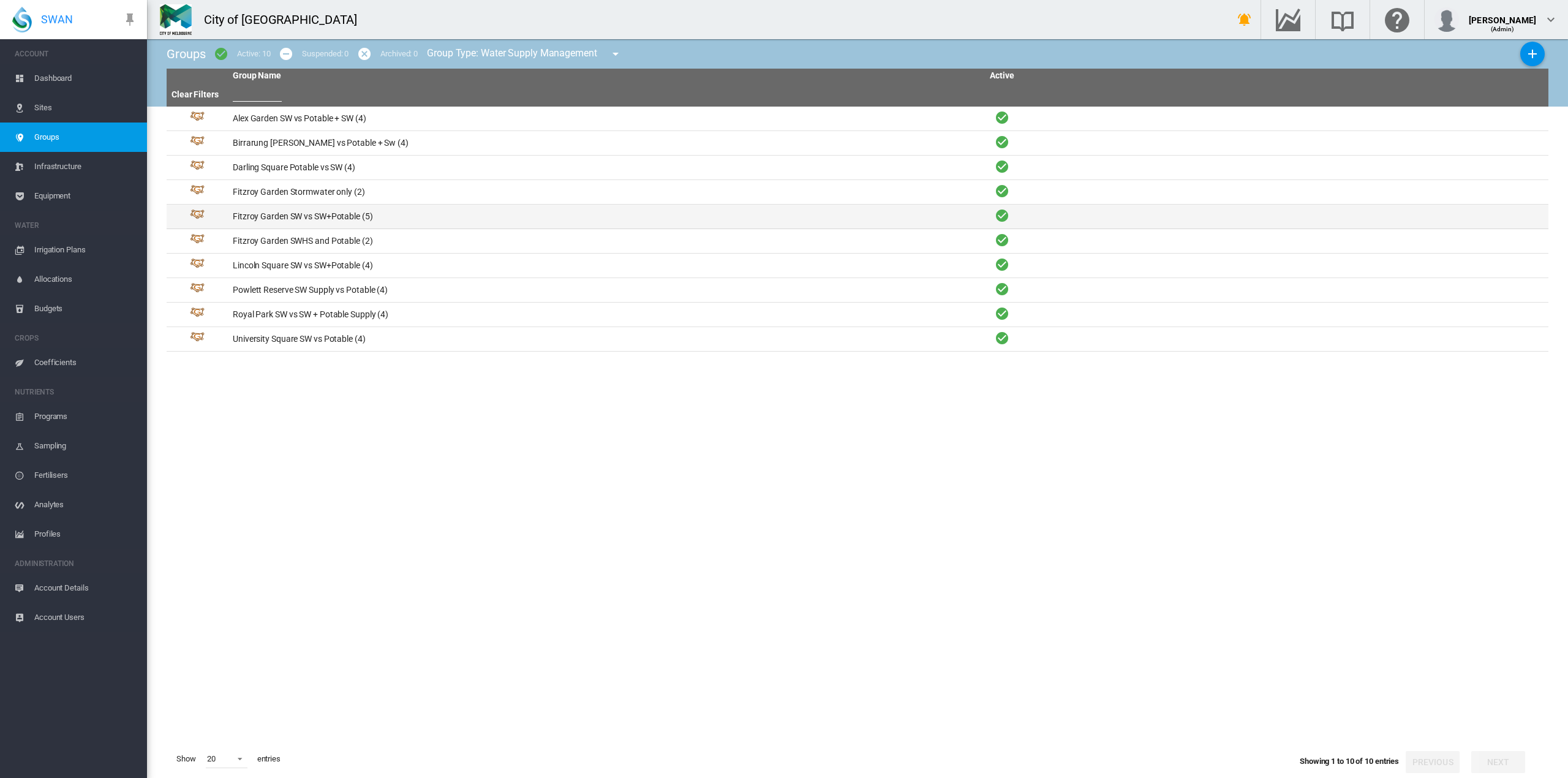
click at [315, 220] on td "Fitzroy Garden SW vs SW+Potable (5)" at bounding box center [415, 216] width 375 height 24
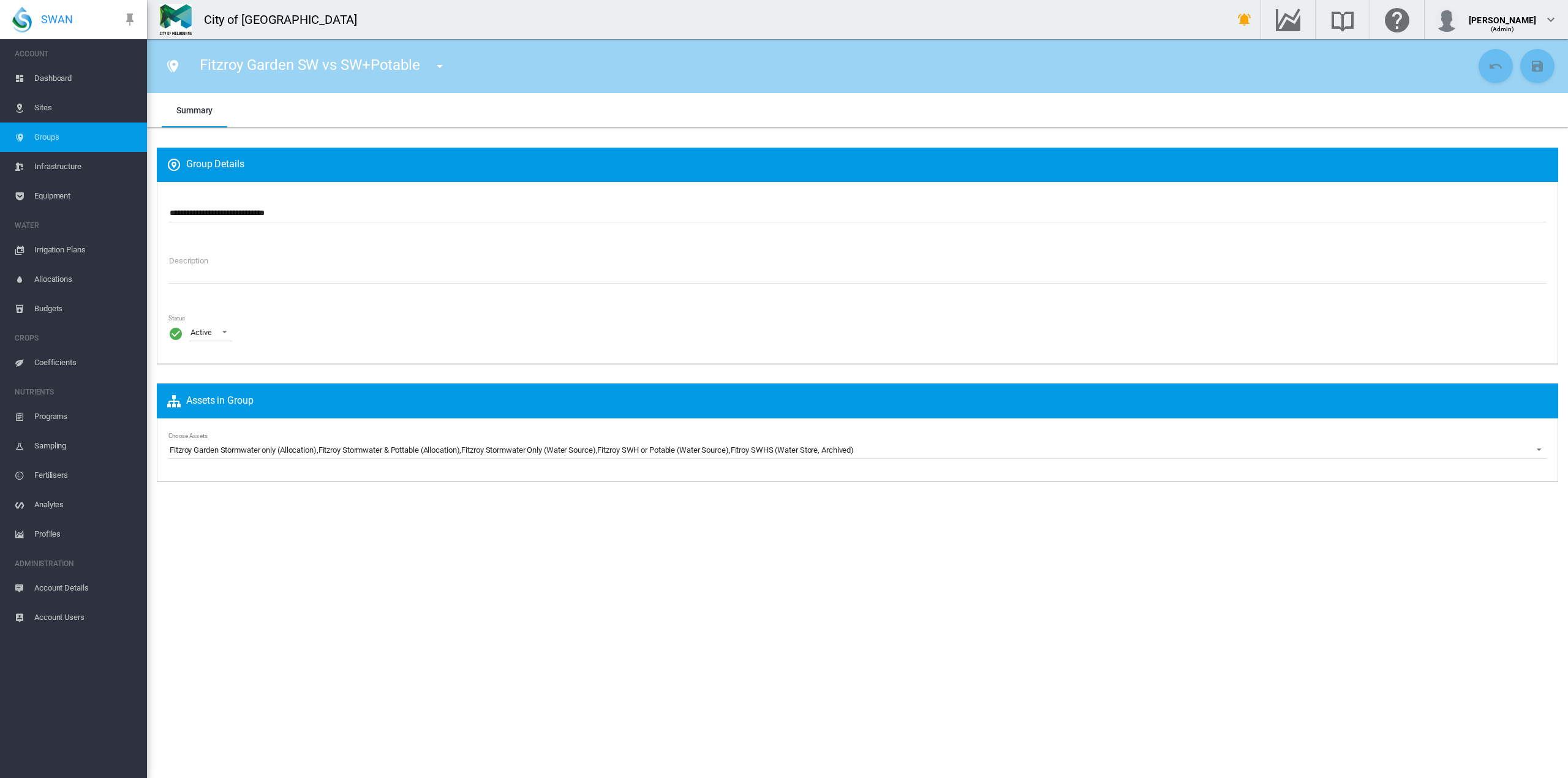
click at [280, 265] on textarea "Description" at bounding box center [857, 267] width 1378 height 33
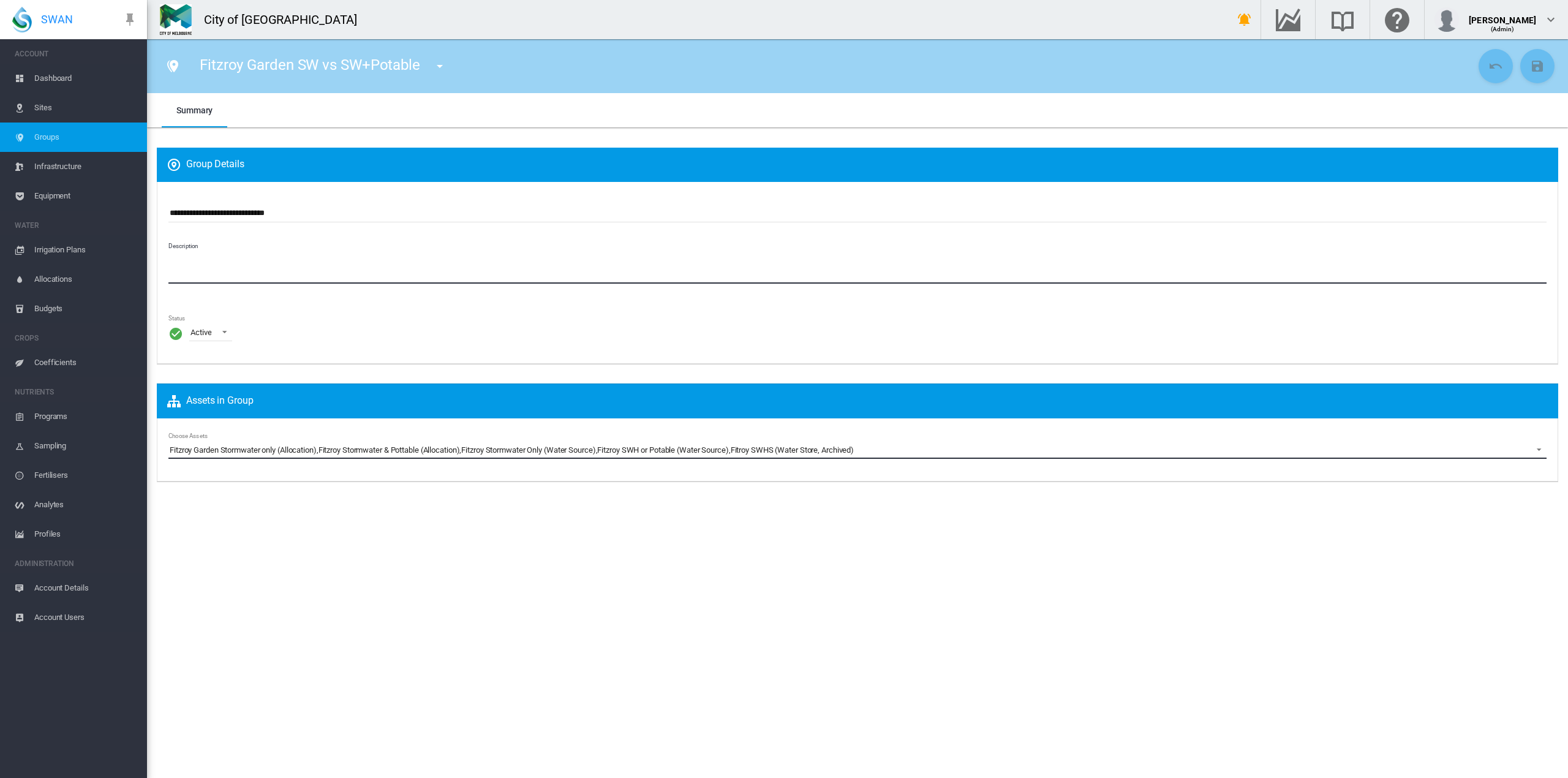
click at [331, 453] on div "Fitzroy Stormwater & Pottable (Allocation)" at bounding box center [389, 450] width 141 height 11
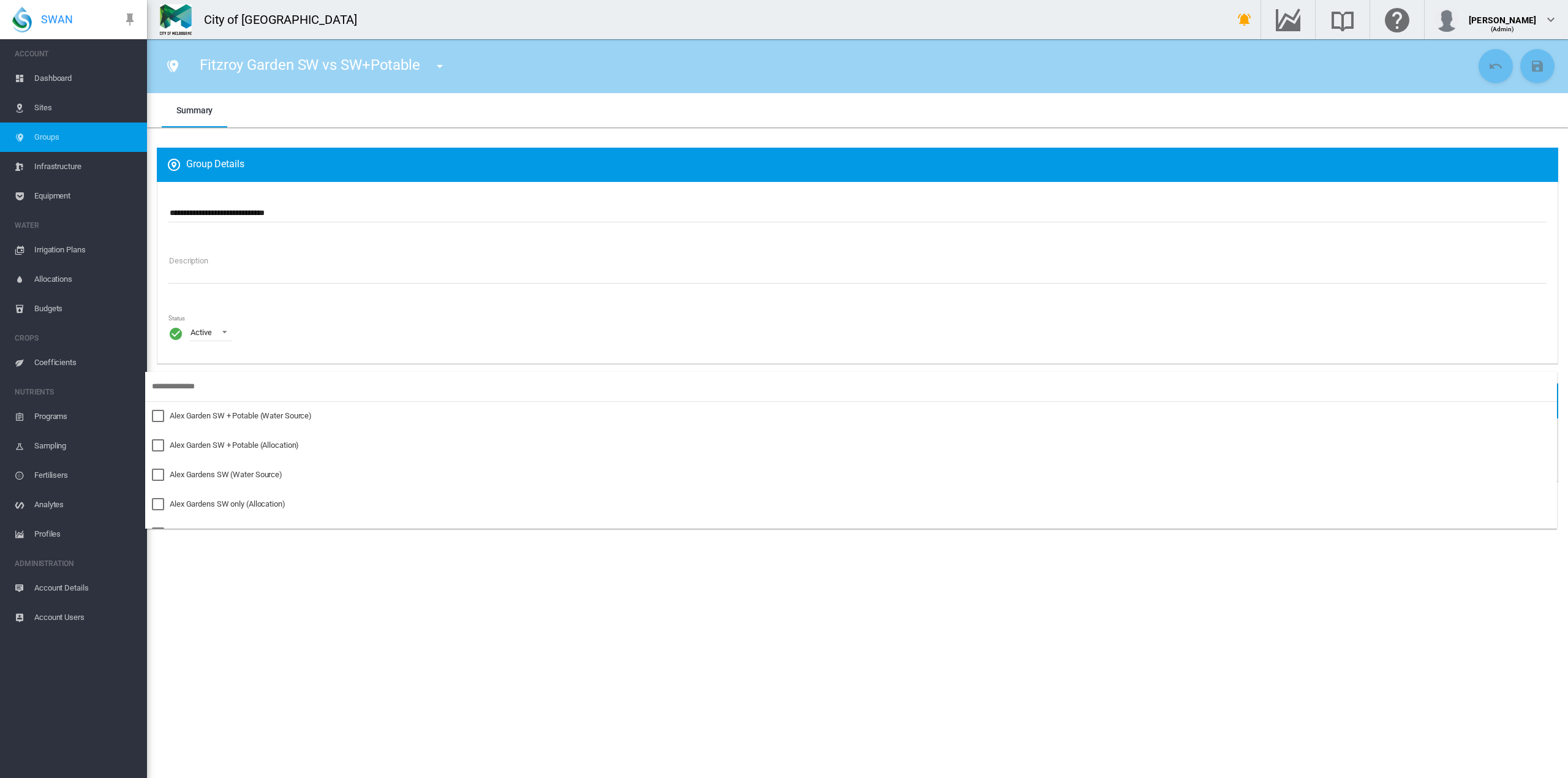
scroll to position [319, 0]
click at [47, 138] on md-backdrop at bounding box center [784, 389] width 1568 height 778
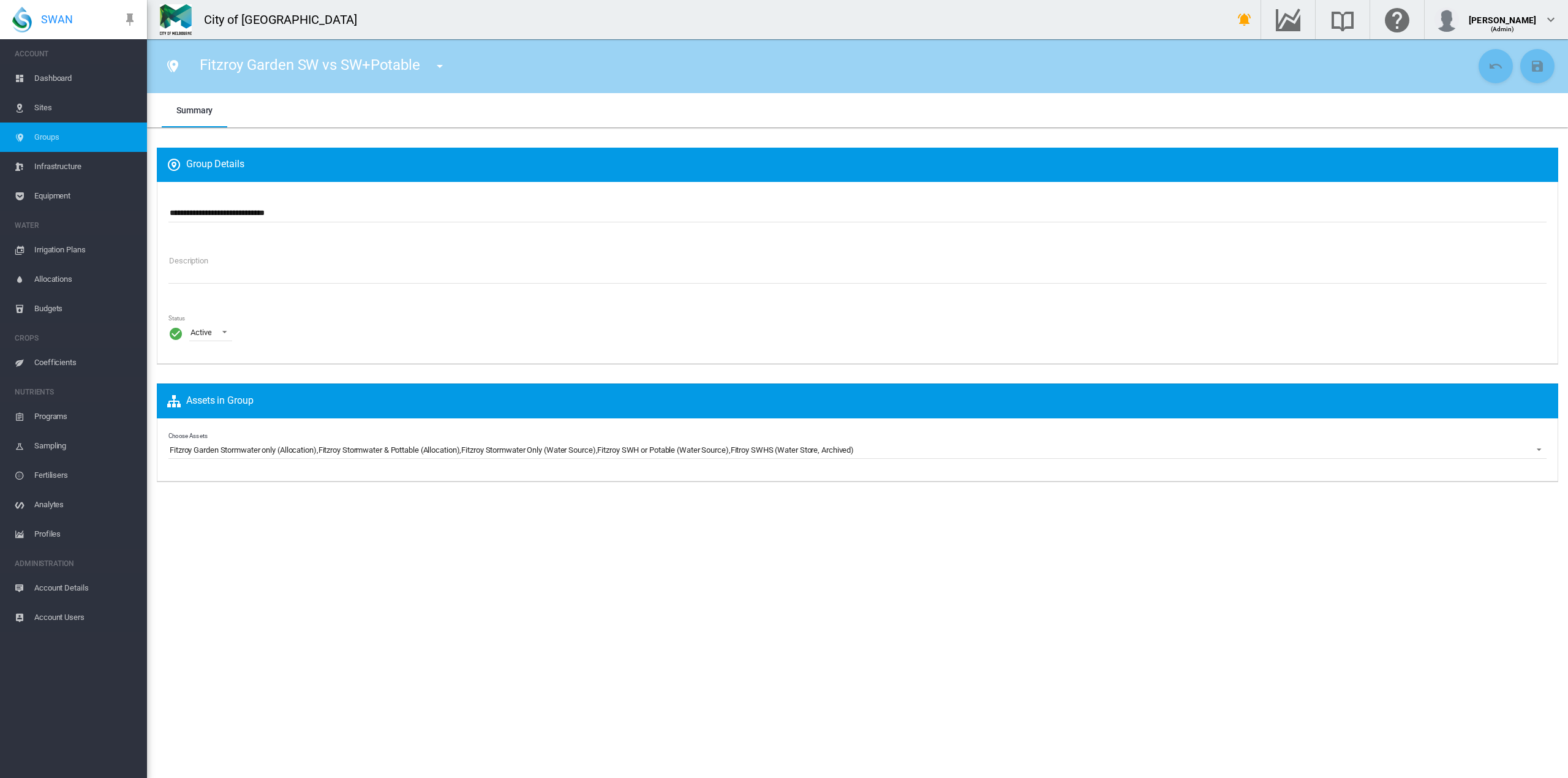
click at [47, 138] on span "Groups" at bounding box center [85, 137] width 103 height 30
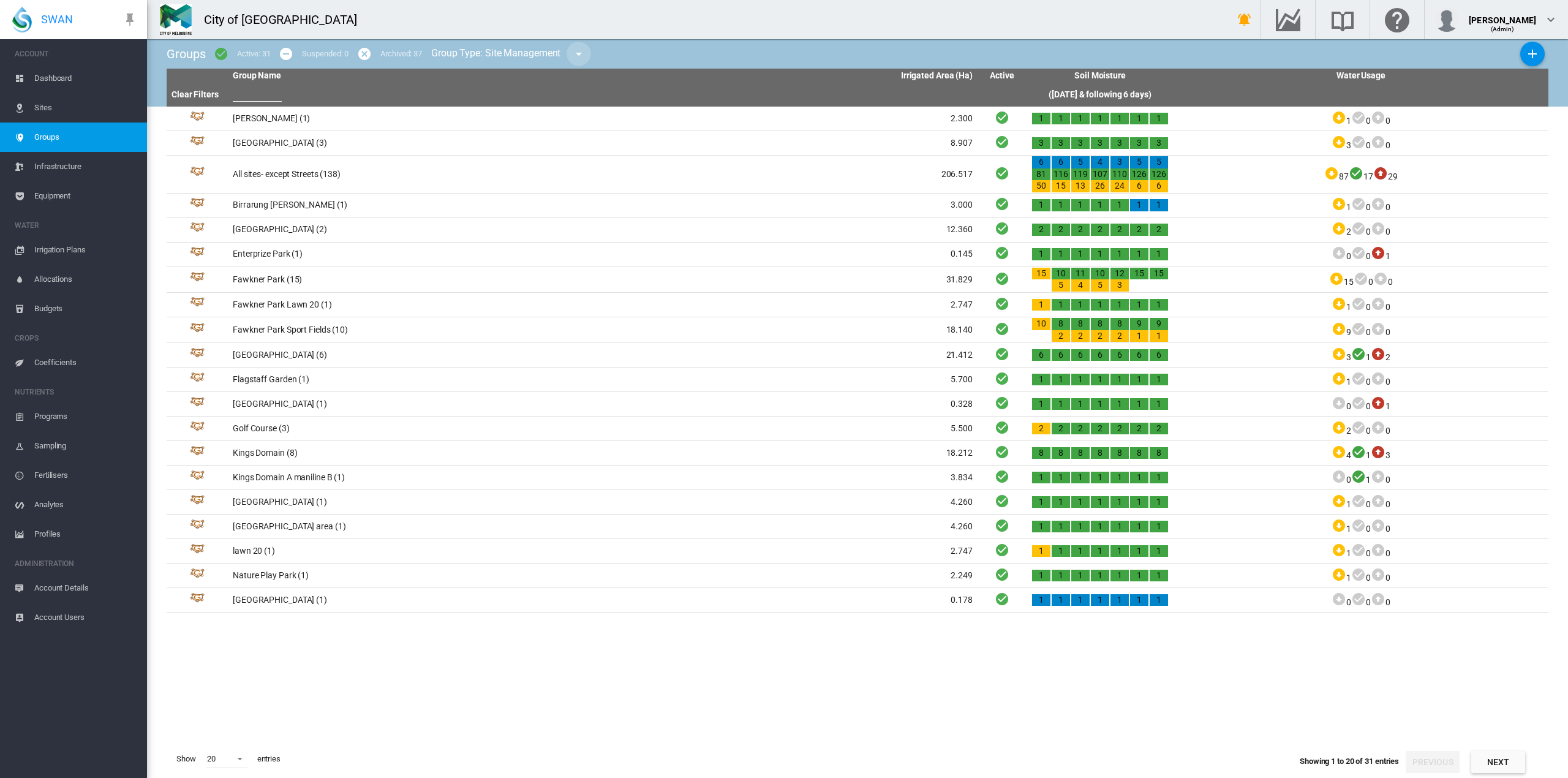
click at [580, 50] on md-icon "icon-menu-down" at bounding box center [579, 54] width 15 height 15
click at [616, 91] on span "Water Supply Management" at bounding box center [650, 93] width 111 height 11
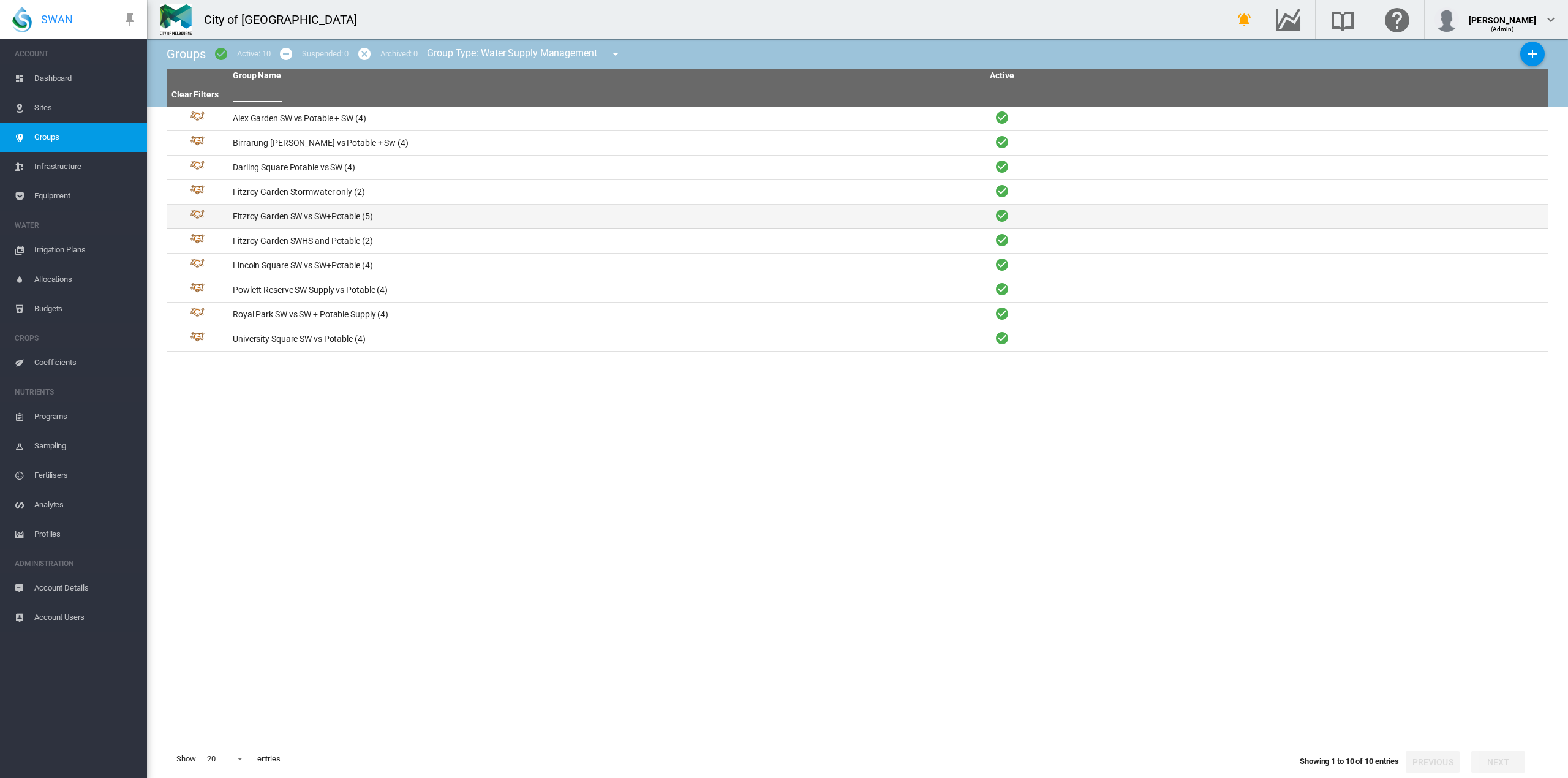
click at [349, 215] on td "Fitzroy Garden SW vs SW+Potable (5)" at bounding box center [415, 216] width 375 height 24
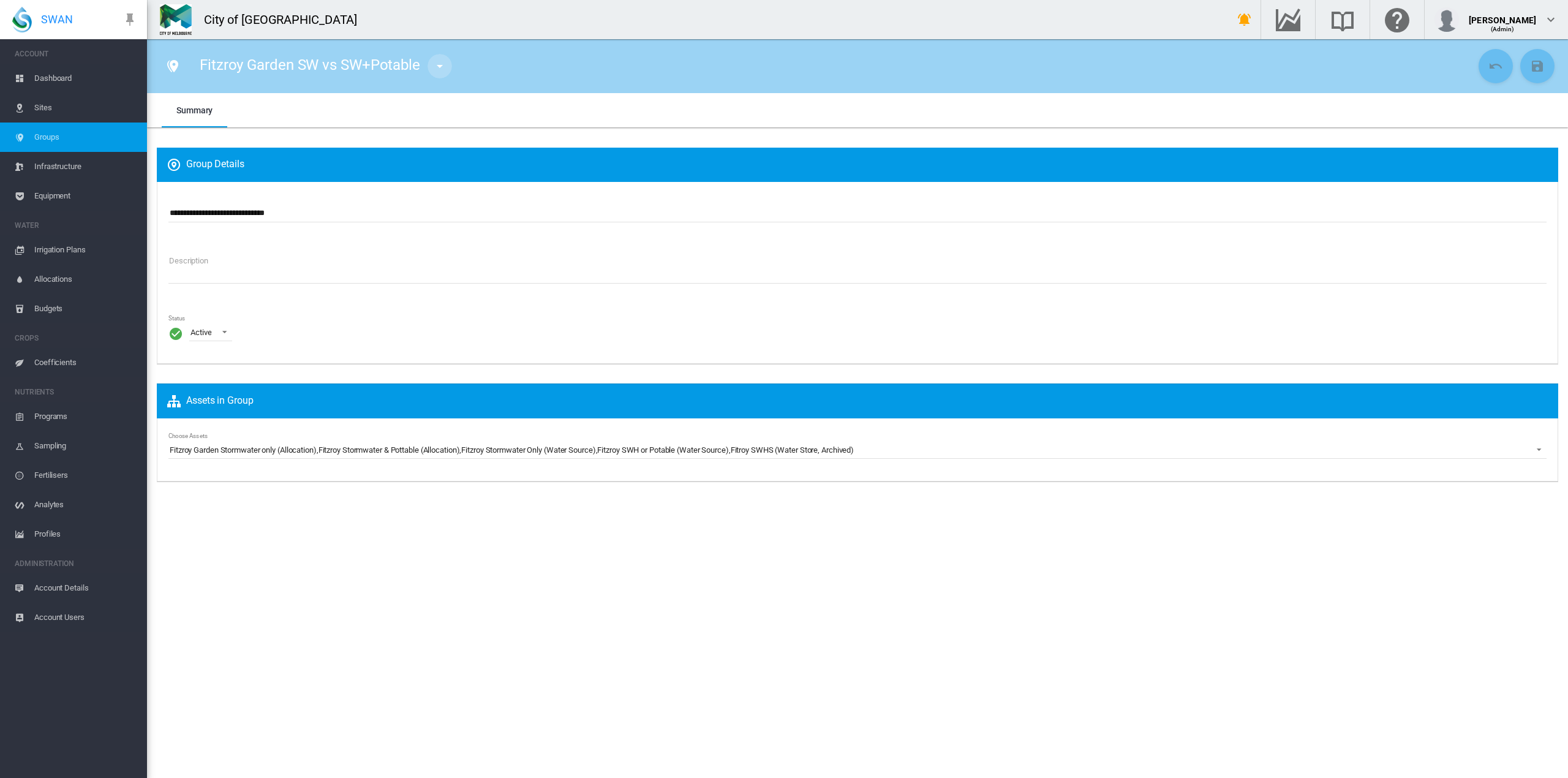
click at [437, 67] on md-icon "icon-menu-down" at bounding box center [440, 66] width 15 height 15
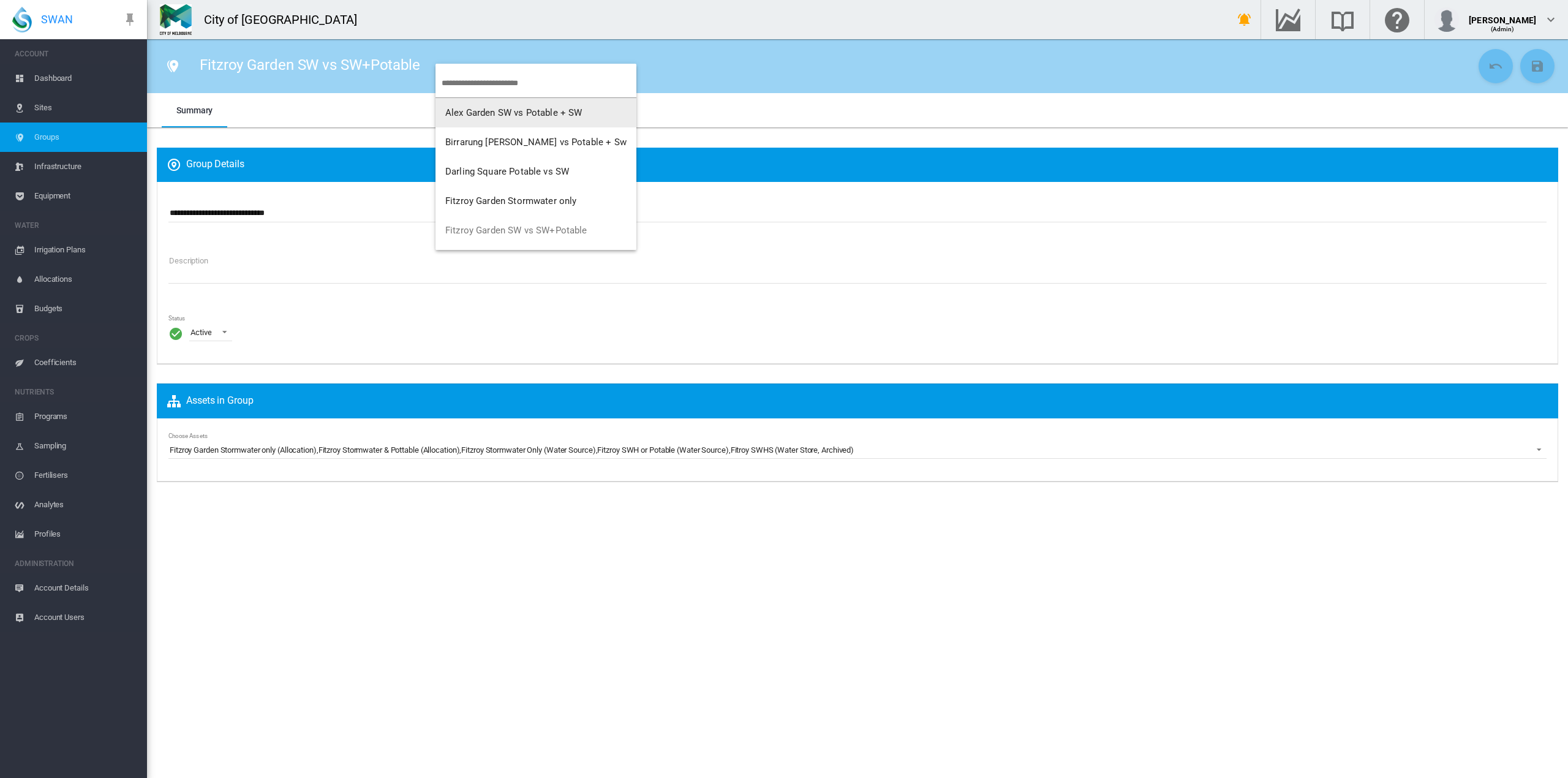
click at [465, 114] on span "Alex Garden SW vs Potable + SW" at bounding box center [513, 113] width 137 height 11
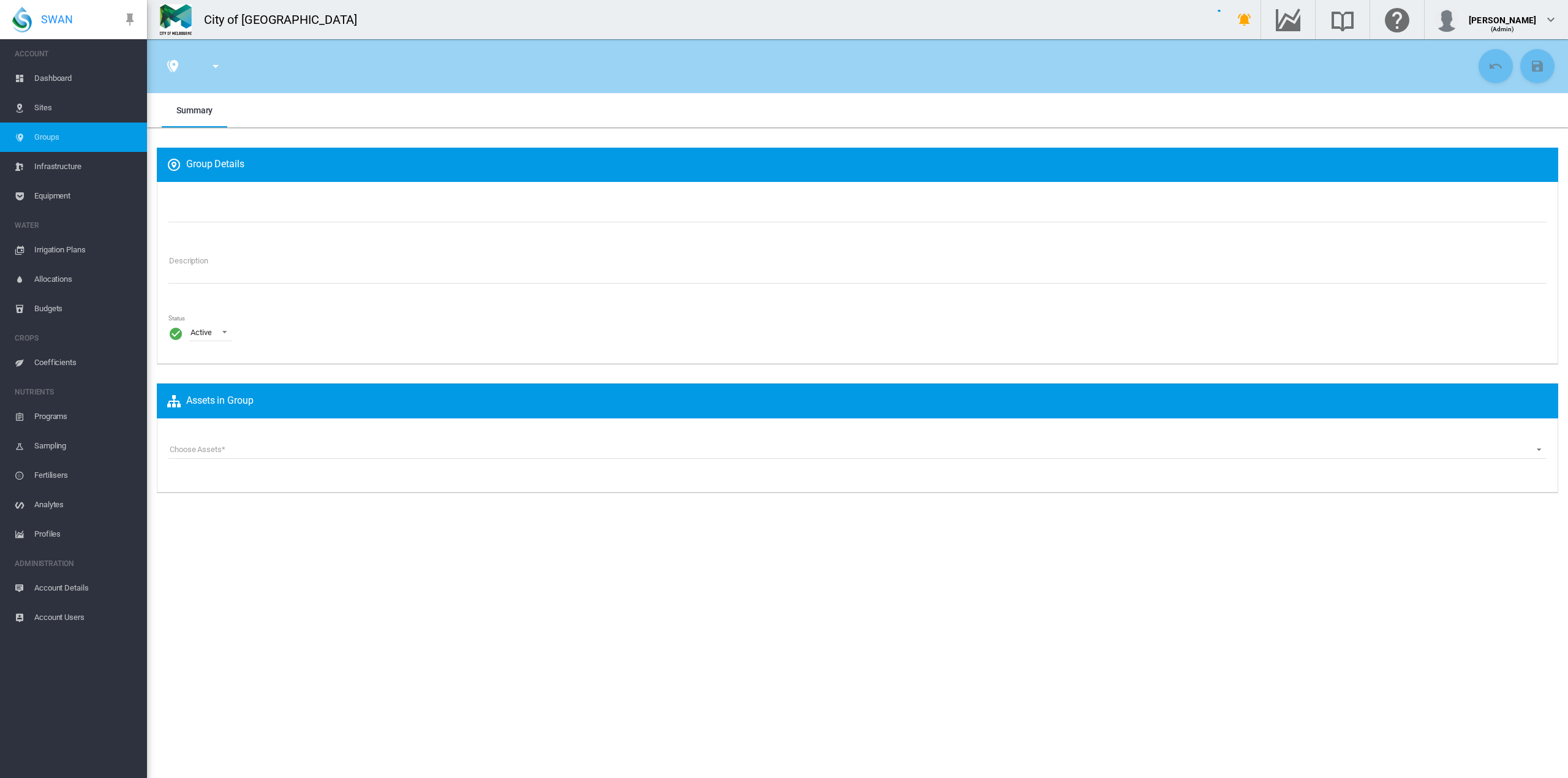
type input "**********"
click at [432, 66] on md-icon "icon-menu-down" at bounding box center [432, 66] width 15 height 15
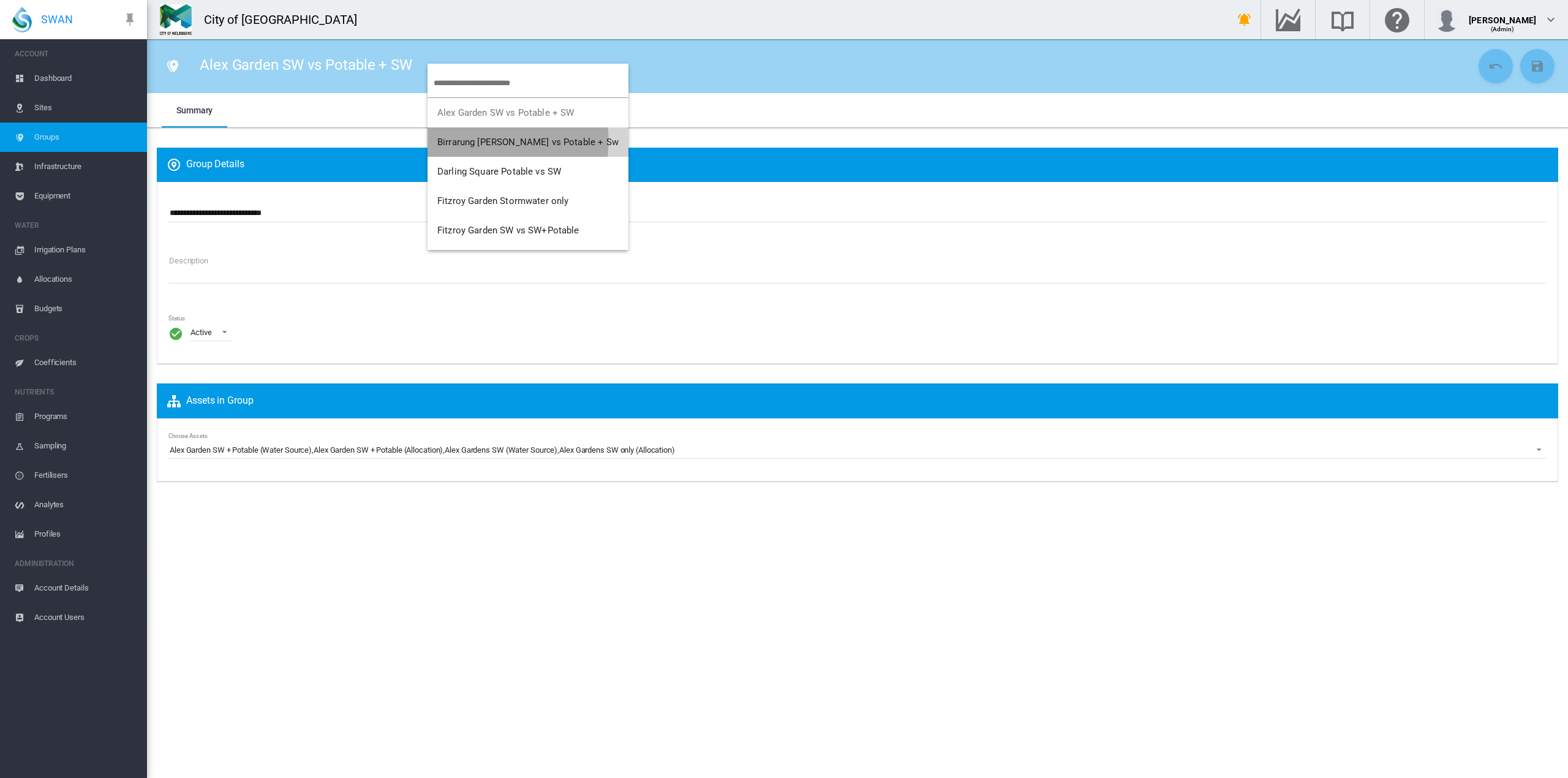
click at [454, 140] on span "Birrarung [PERSON_NAME] vs Potable + Sw" at bounding box center [528, 142] width 181 height 11
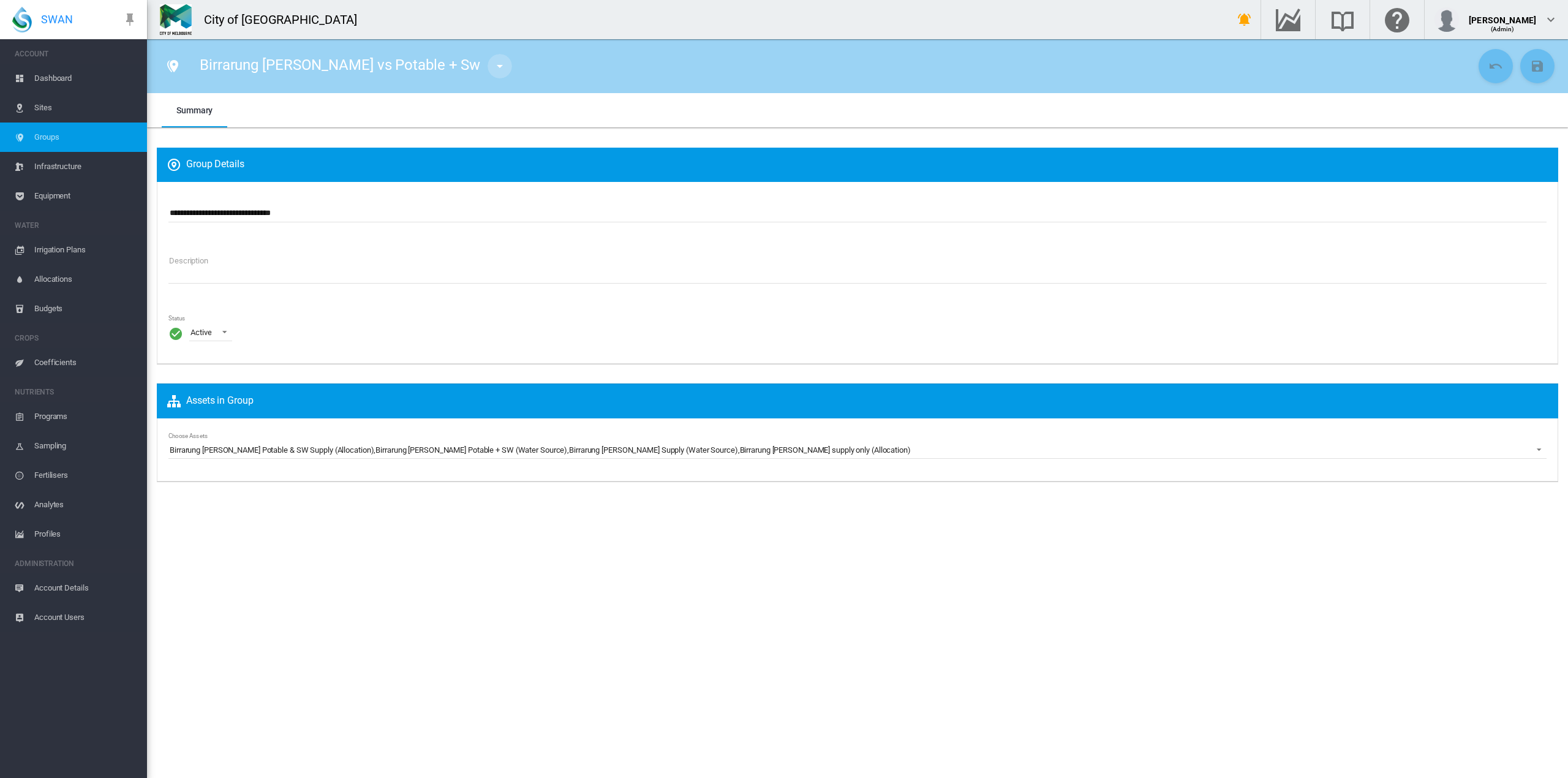
click at [493, 69] on md-icon "icon-menu-down" at bounding box center [500, 66] width 15 height 15
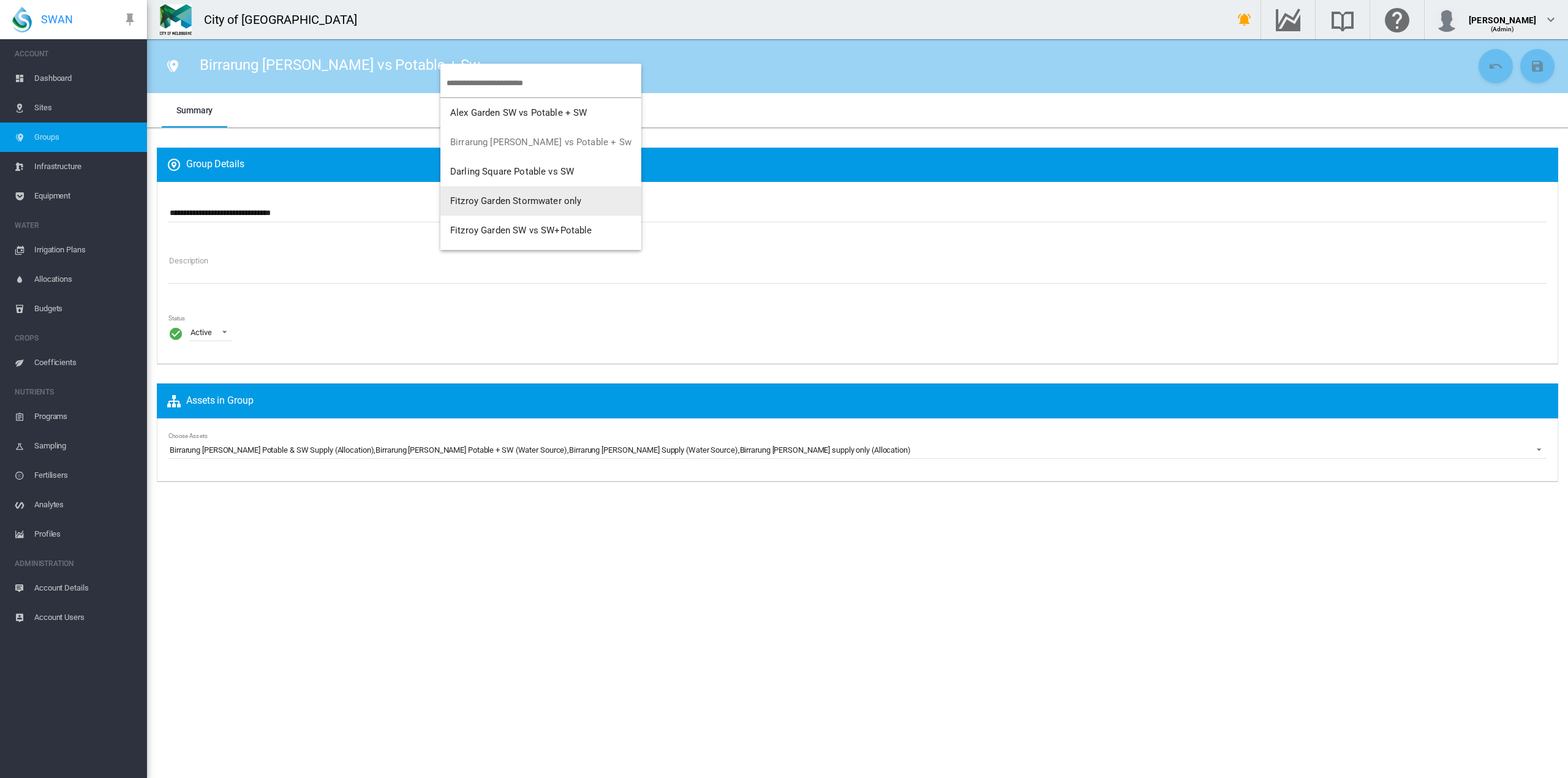
click at [451, 197] on span "Fitzroy Garden Stormwater only" at bounding box center [516, 201] width 132 height 11
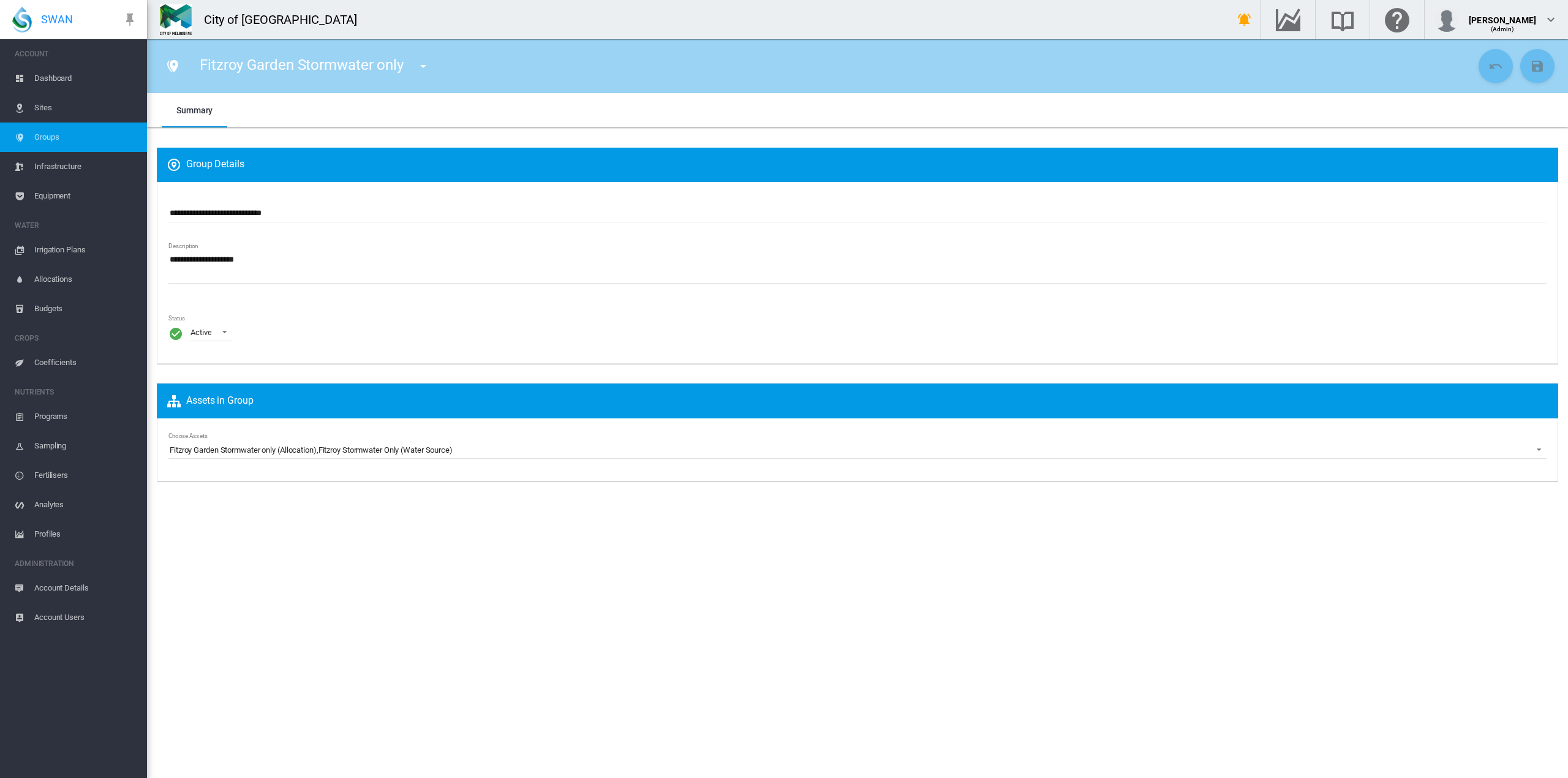
click at [50, 190] on span "Equipment" at bounding box center [85, 196] width 103 height 30
